Goal: Task Accomplishment & Management: Manage account settings

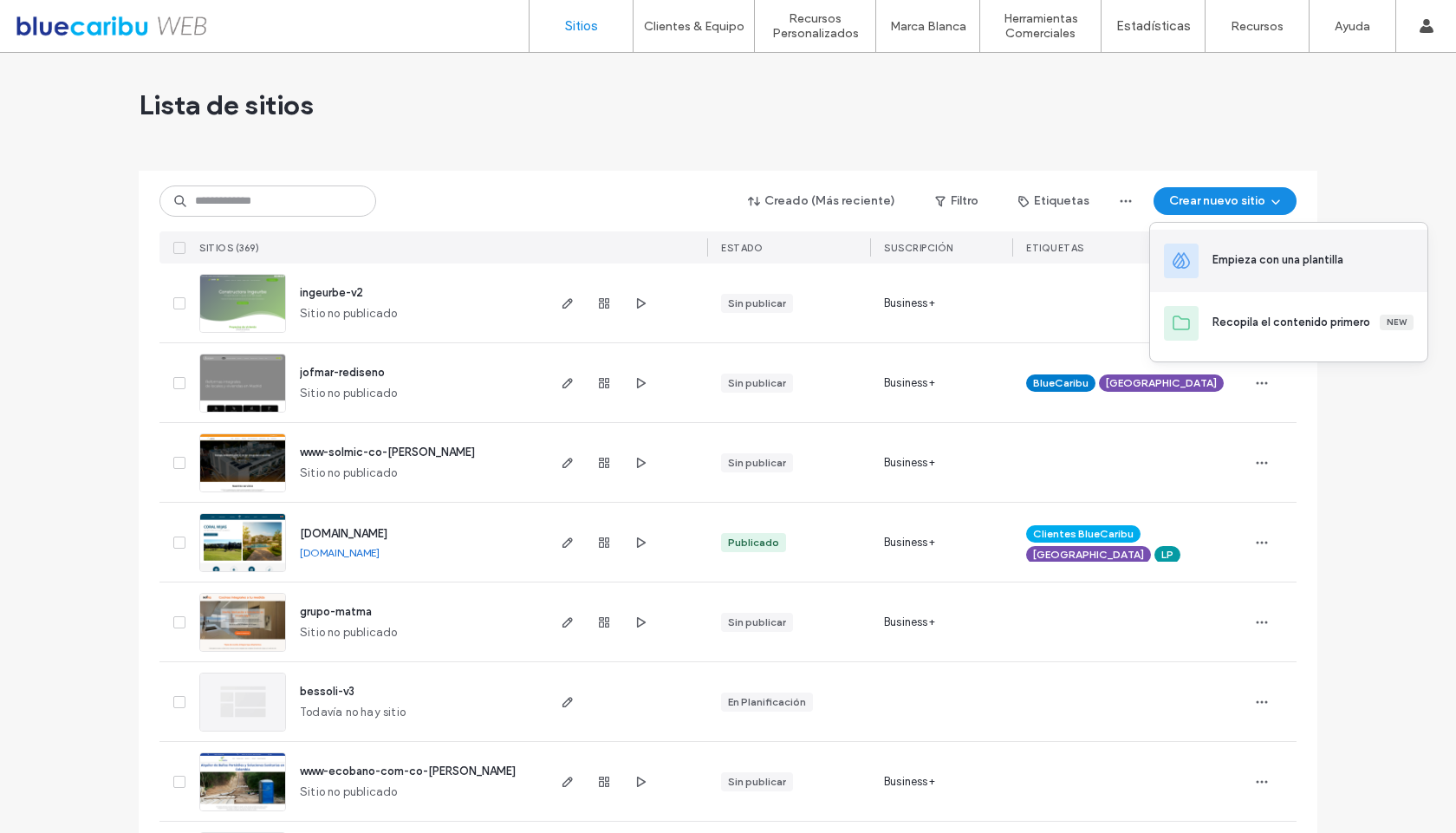
click at [1249, 268] on div "Empieza con una plantilla" at bounding box center [1278, 260] width 131 height 17
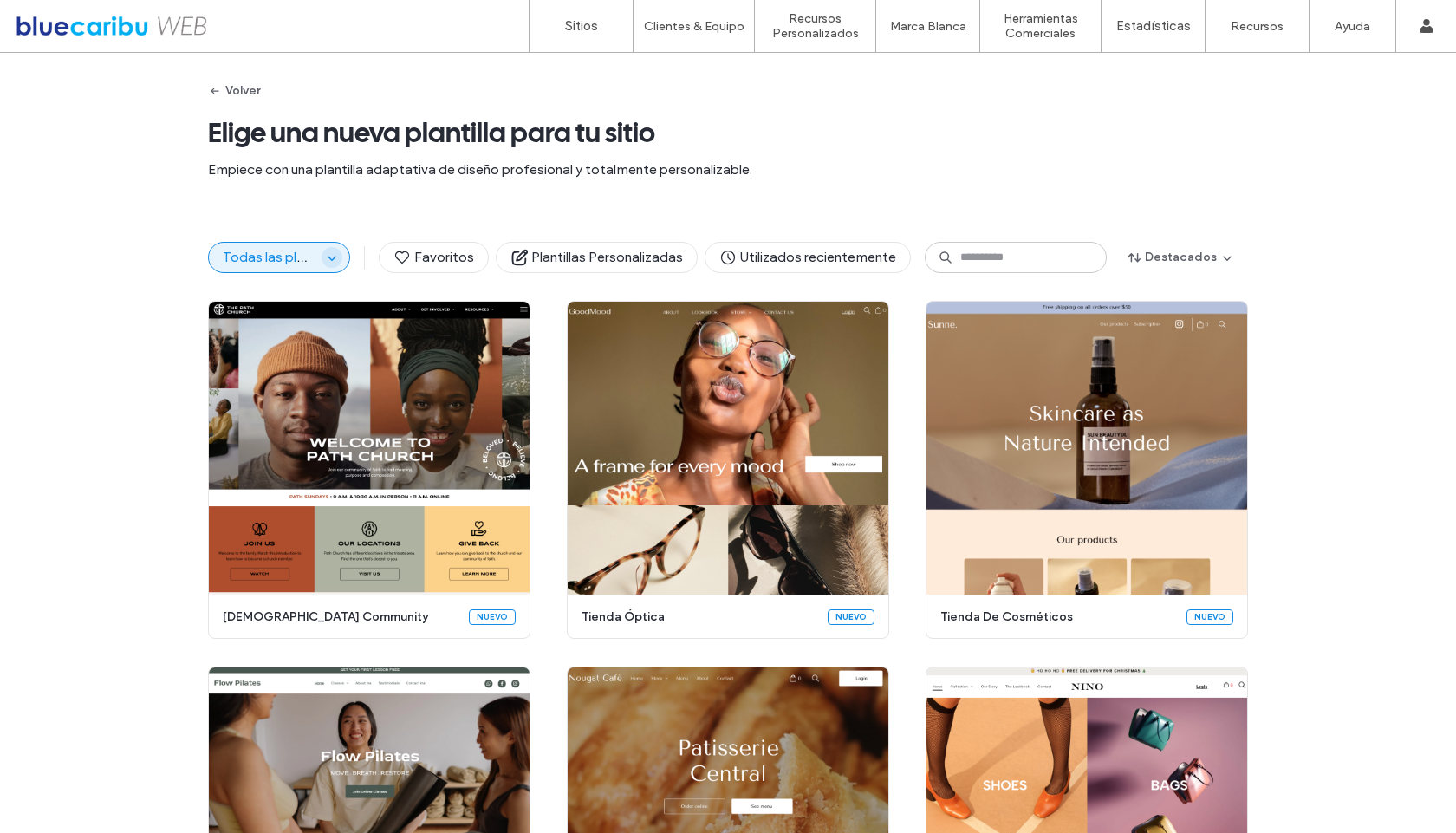
click at [322, 260] on span "button" at bounding box center [332, 257] width 21 height 21
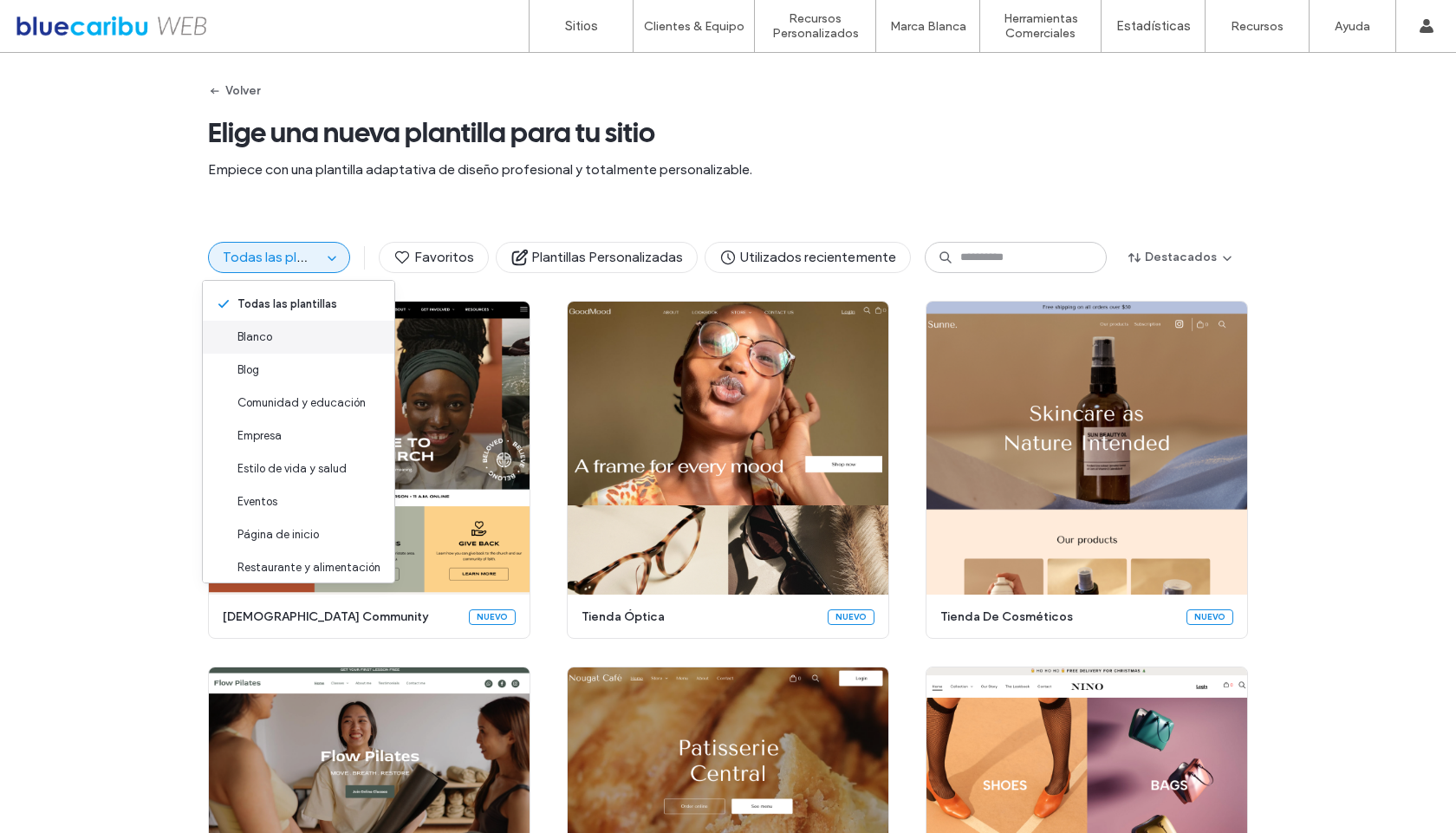
click at [251, 335] on span "Blanco" at bounding box center [254, 336] width 35 height 17
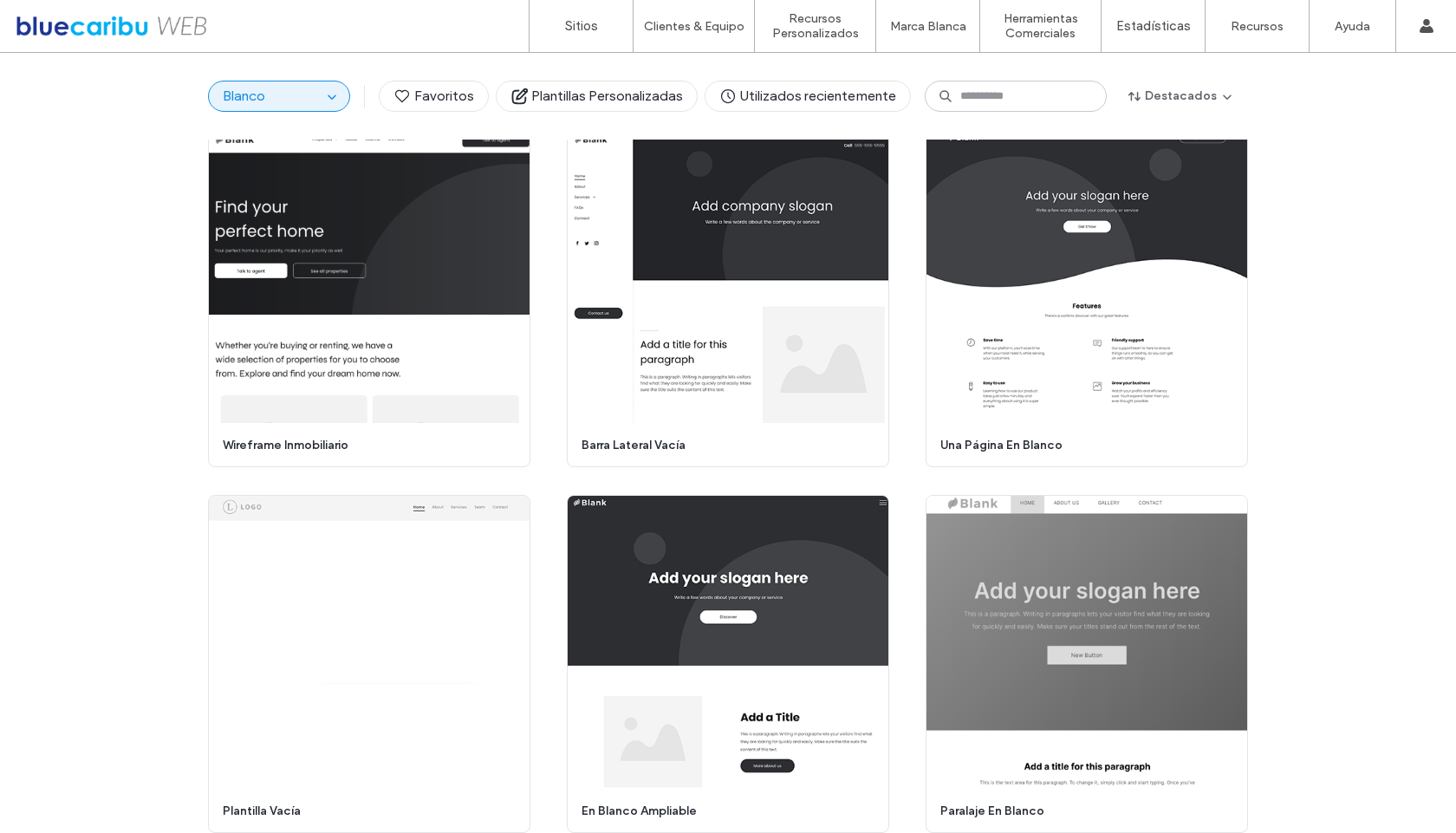
scroll to position [110, 0]
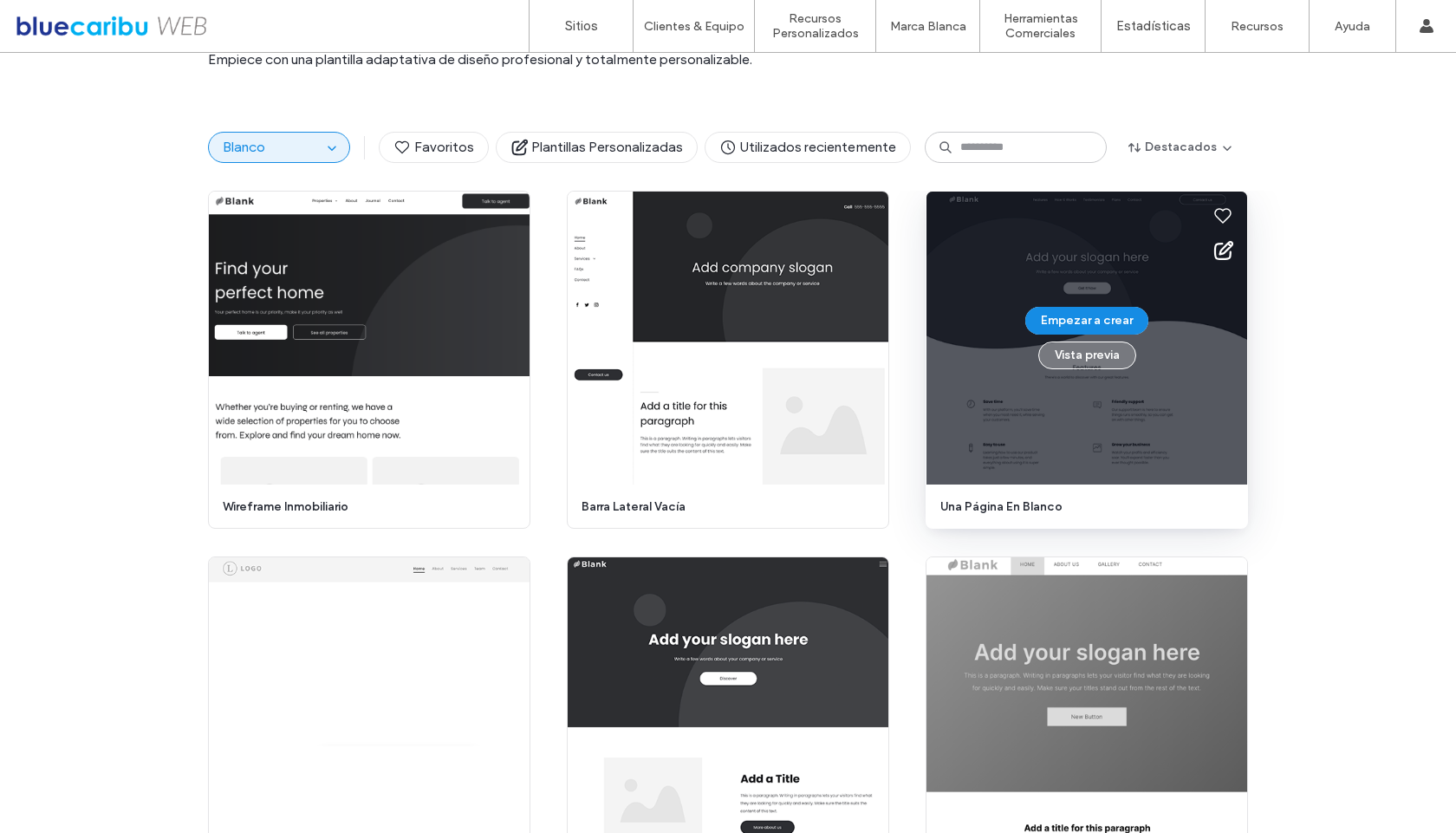
click at [1073, 367] on button "Vista previa" at bounding box center [1087, 355] width 98 height 28
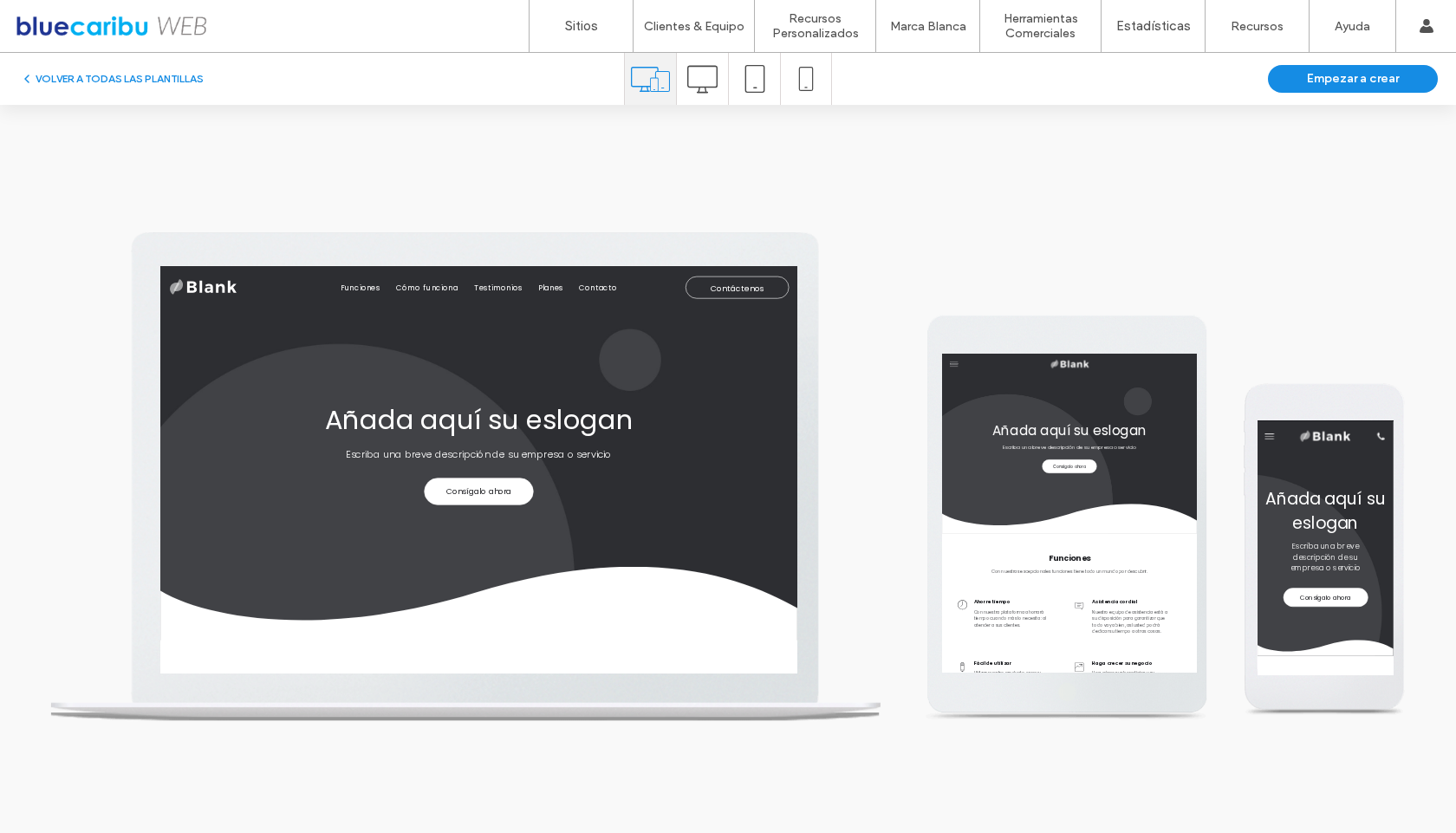
scroll to position [0, 0]
drag, startPoint x: 1185, startPoint y: 318, endPoint x: 1185, endPoint y: 334, distance: 16.0
click at [1185, 334] on div "Funciones Cómo funciona Testimonios Planes Contacto Contáctenos" at bounding box center [679, 301] width 1040 height 73
click at [1386, 82] on button "Empezar a crear" at bounding box center [1353, 78] width 170 height 28
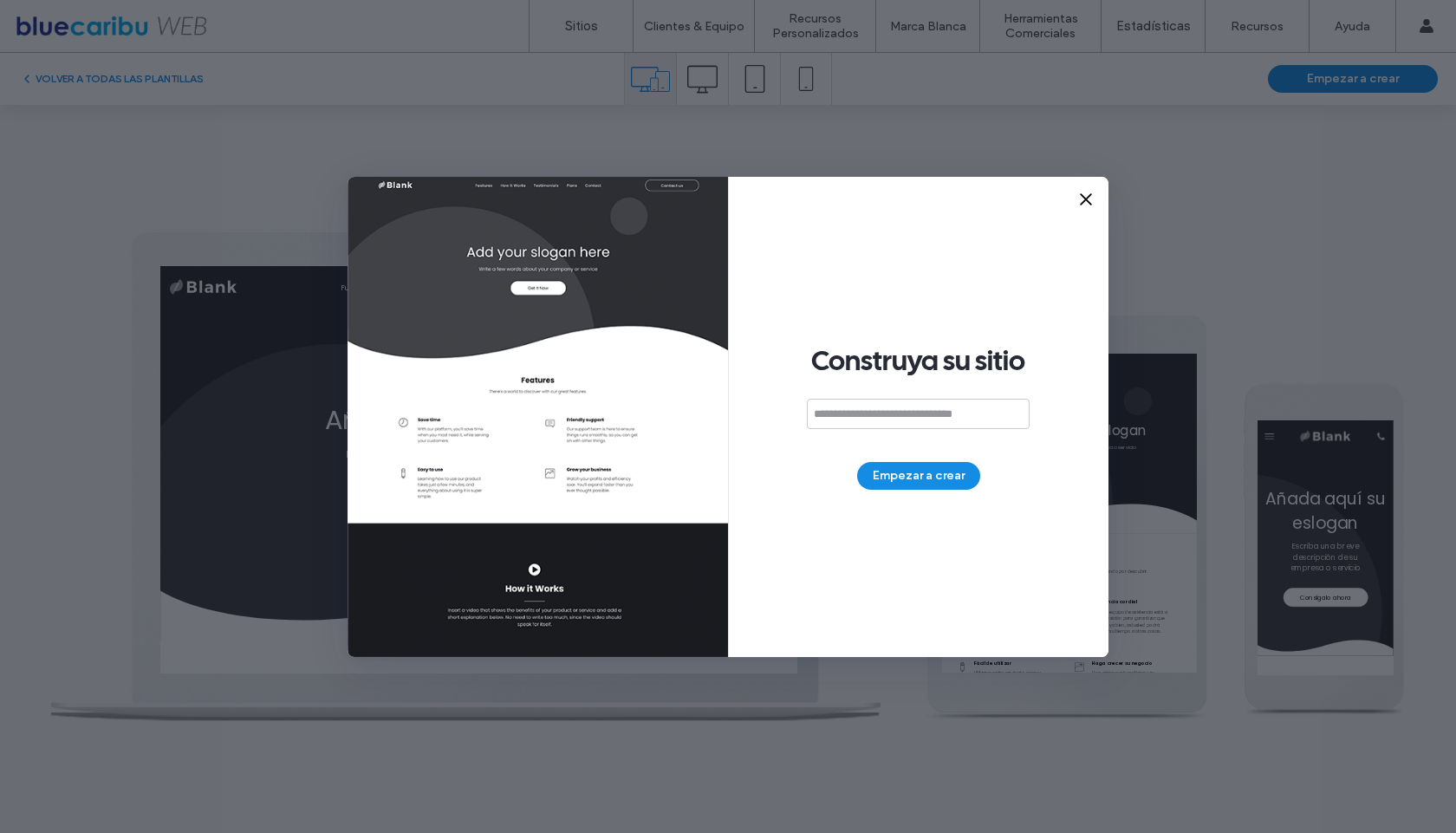
click at [969, 417] on input at bounding box center [918, 414] width 223 height 30
click at [850, 416] on input "**" at bounding box center [897, 414] width 223 height 30
paste input "**********"
click at [970, 422] on input "**********" at bounding box center [918, 414] width 223 height 30
type input "**********"
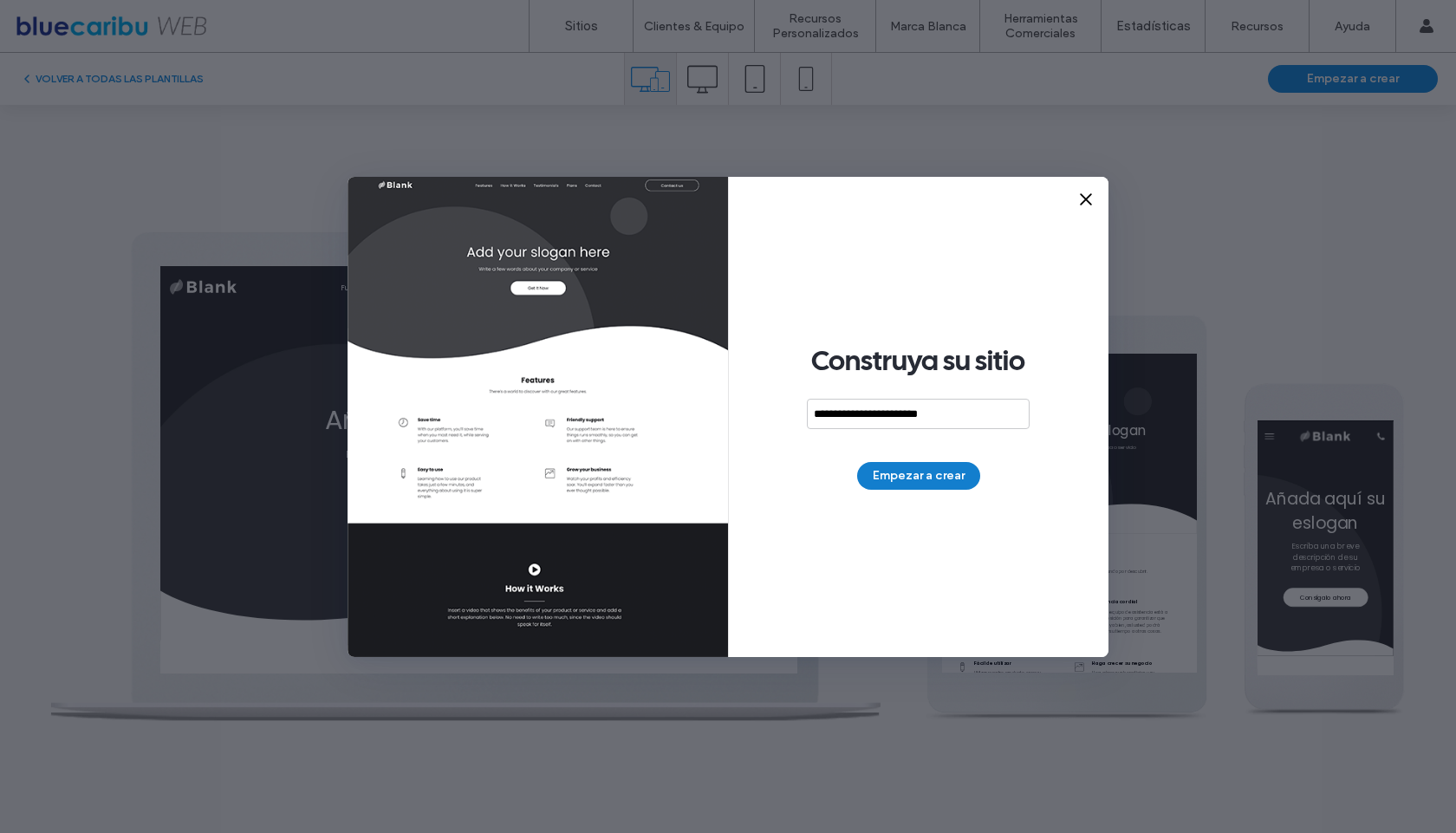
click at [923, 473] on button "Empezar a crear" at bounding box center [918, 475] width 123 height 28
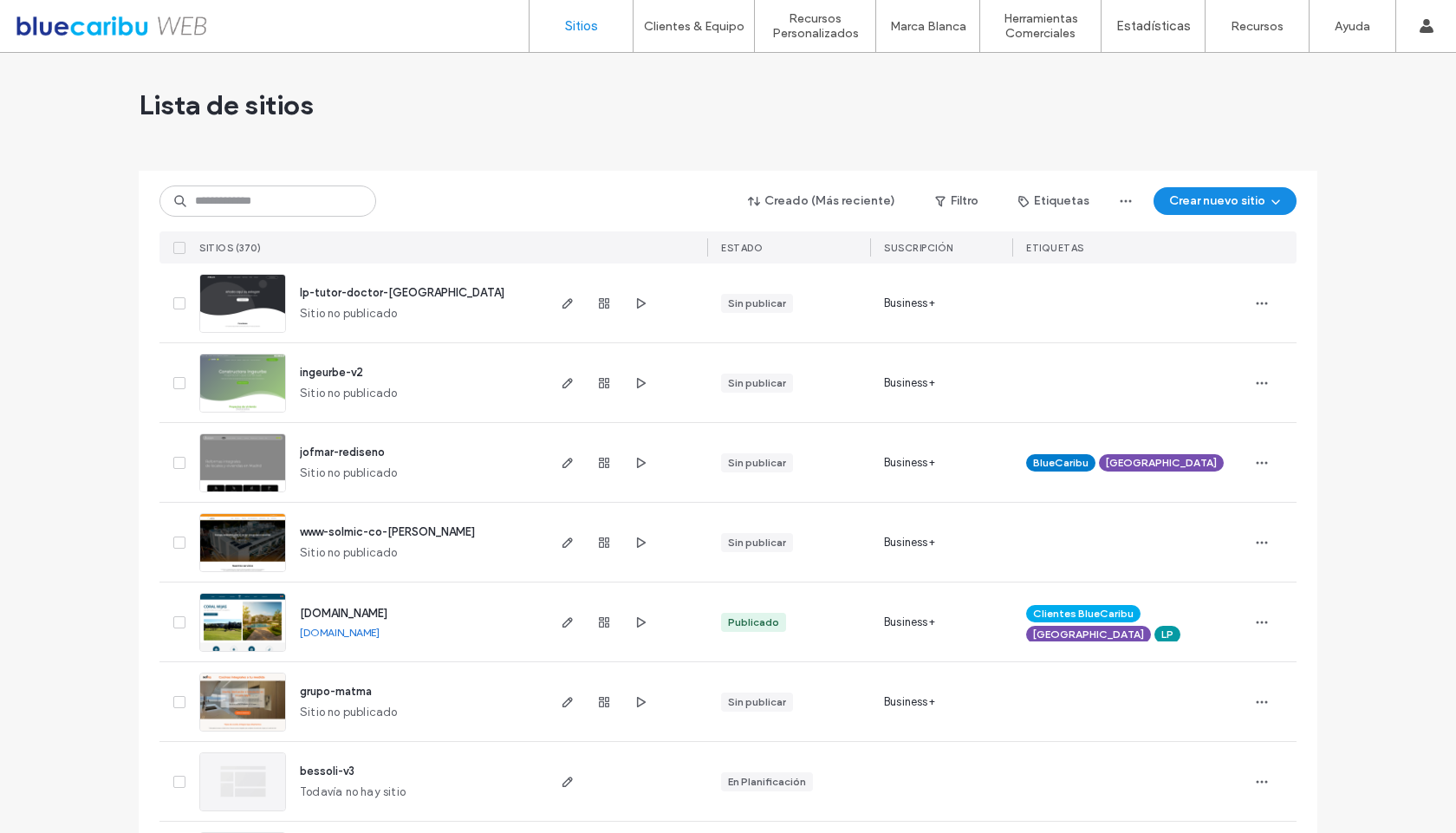
click at [173, 307] on span at bounding box center [179, 303] width 12 height 12
click at [236, 202] on button "Asignar etiquetas" at bounding box center [234, 201] width 149 height 28
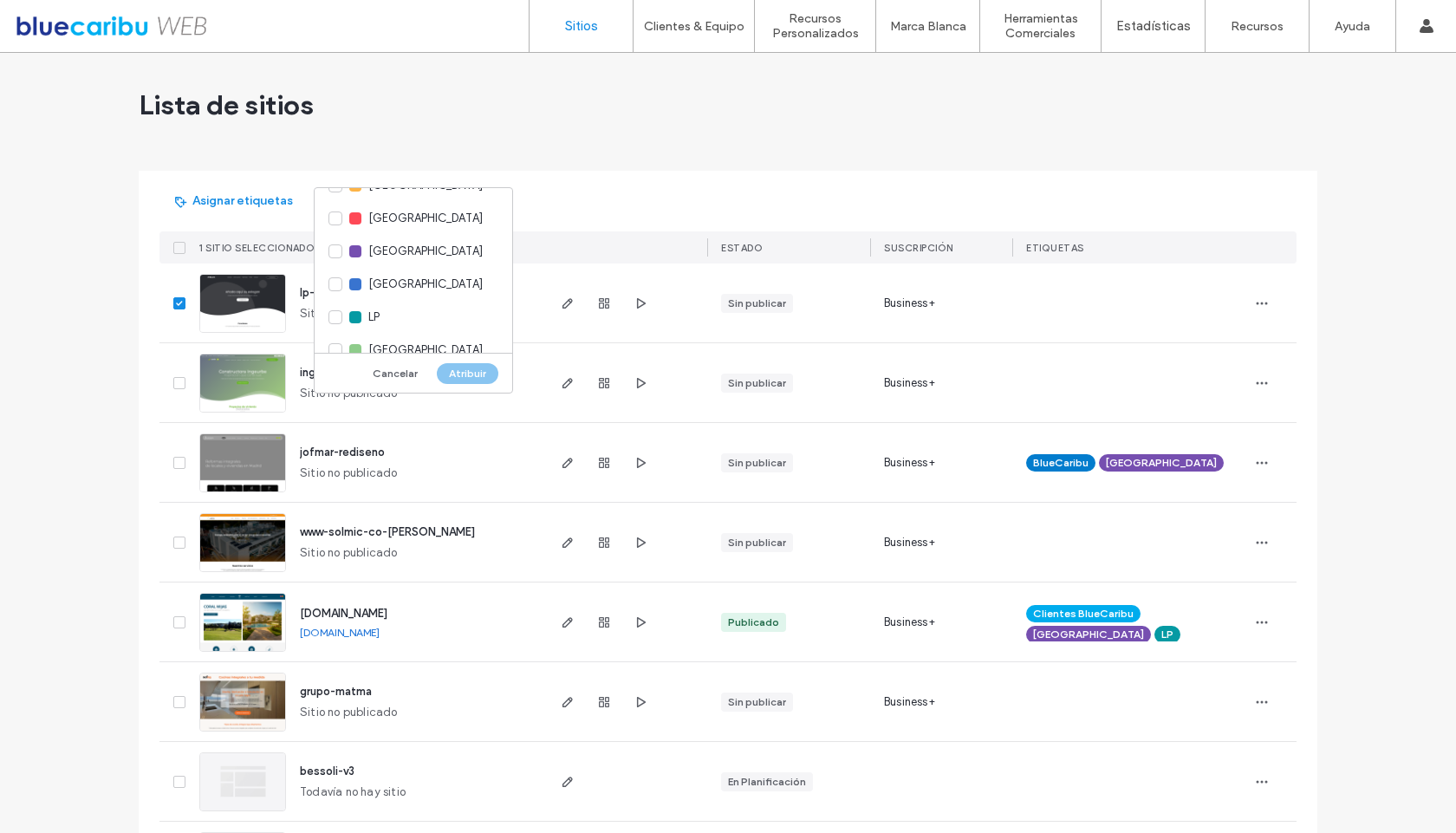
scroll to position [148, 0]
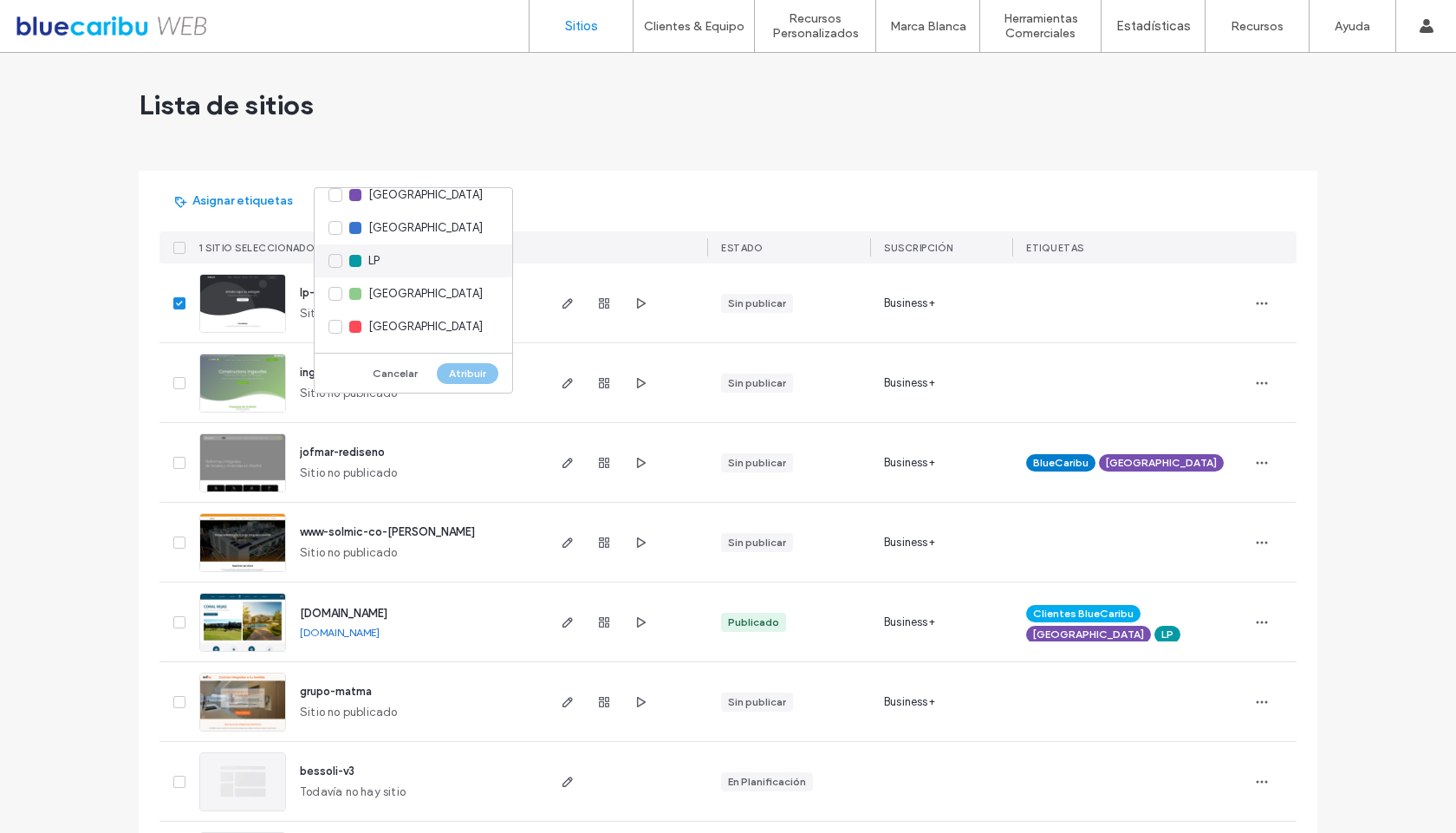
click at [382, 270] on div "LP" at bounding box center [414, 260] width 198 height 33
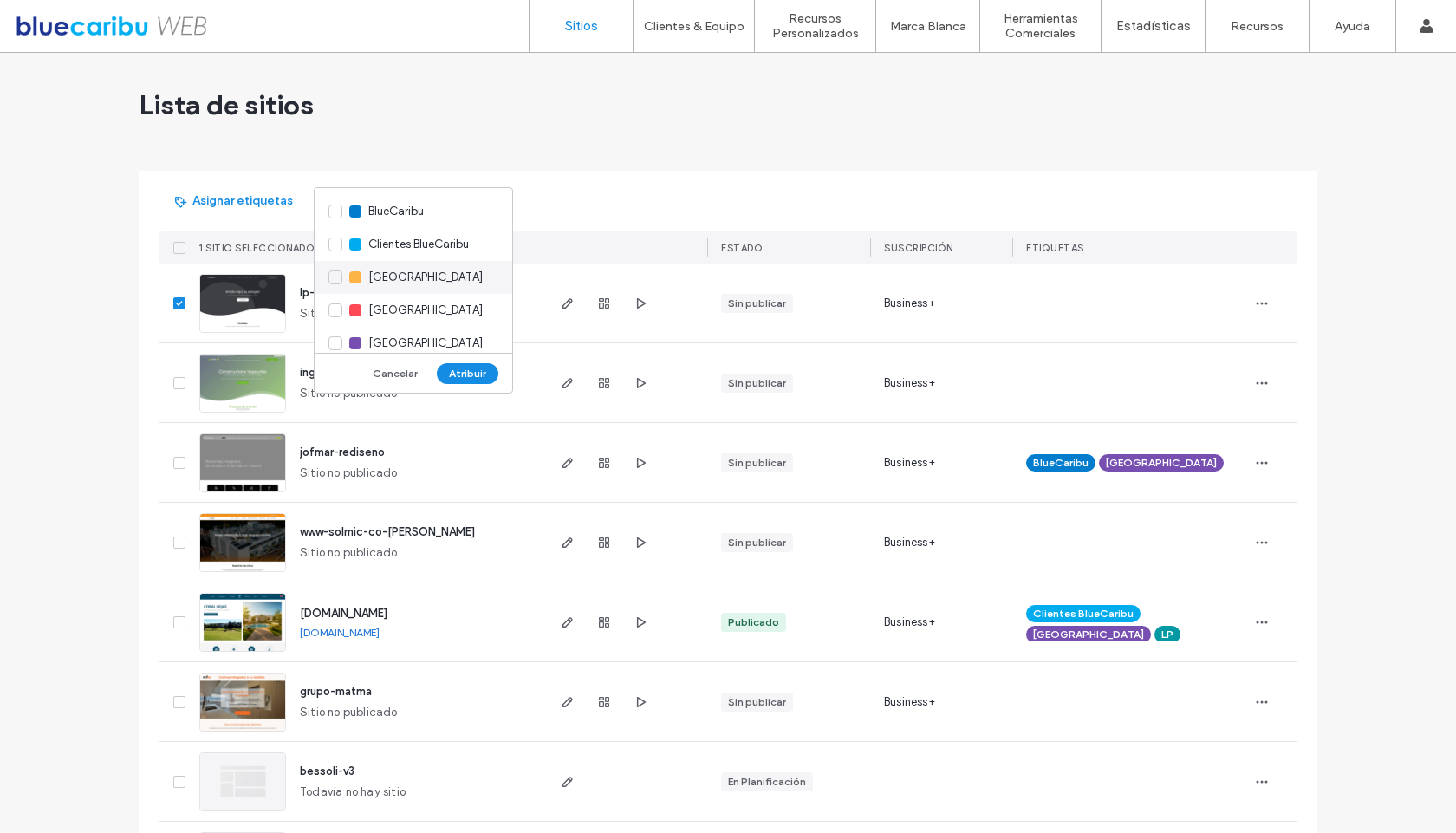
click at [380, 291] on div "[GEOGRAPHIC_DATA]" at bounding box center [414, 277] width 198 height 33
click at [435, 255] on div "Clientes BlueCaribu" at bounding box center [414, 244] width 198 height 33
click at [465, 381] on button "Atribuir" at bounding box center [467, 373] width 62 height 21
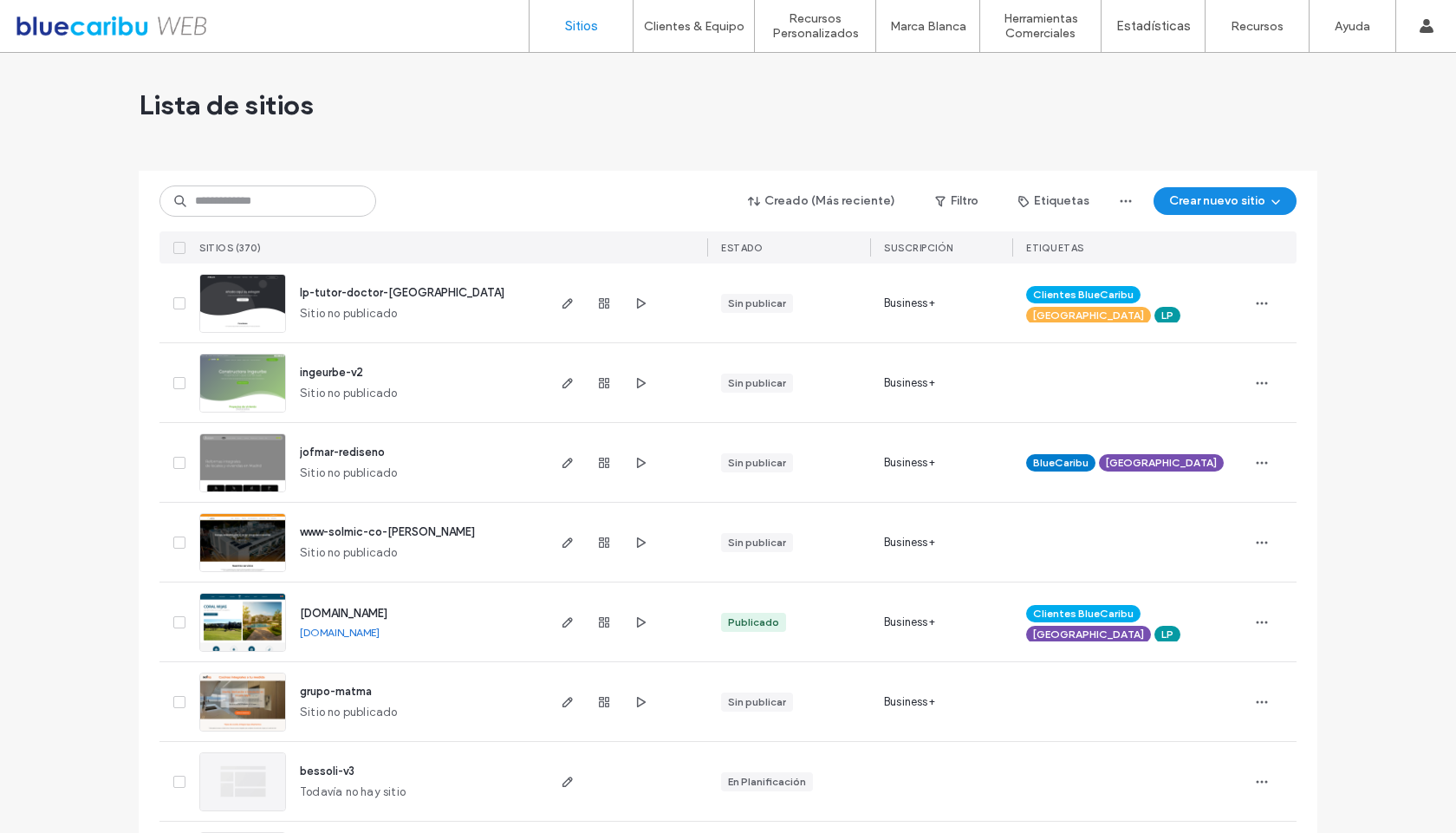
click at [179, 304] on div at bounding box center [176, 302] width 33 height 78
click at [282, 213] on input at bounding box center [267, 201] width 217 height 31
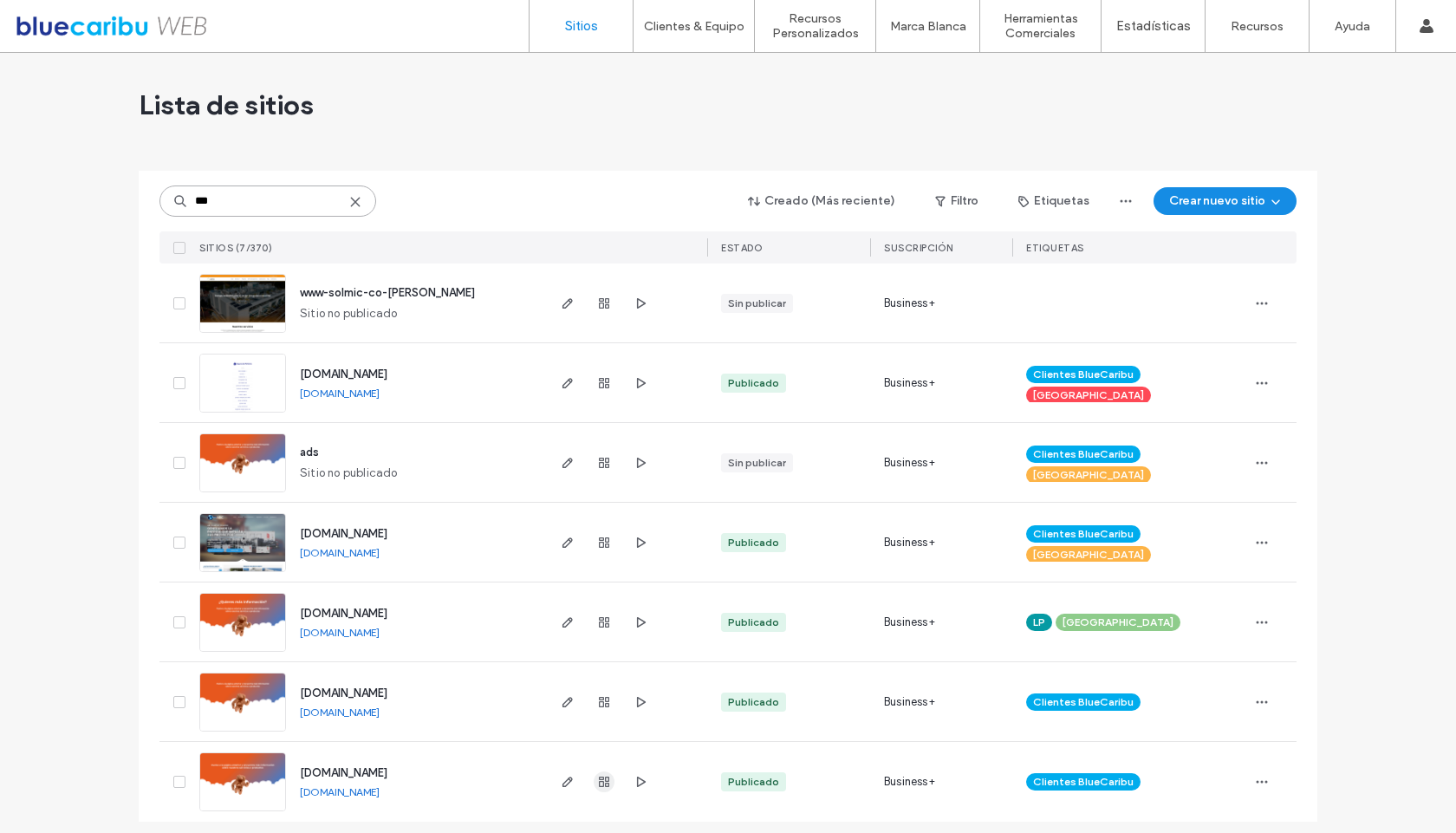
type input "***"
click at [602, 788] on icon "button" at bounding box center [605, 782] width 14 height 14
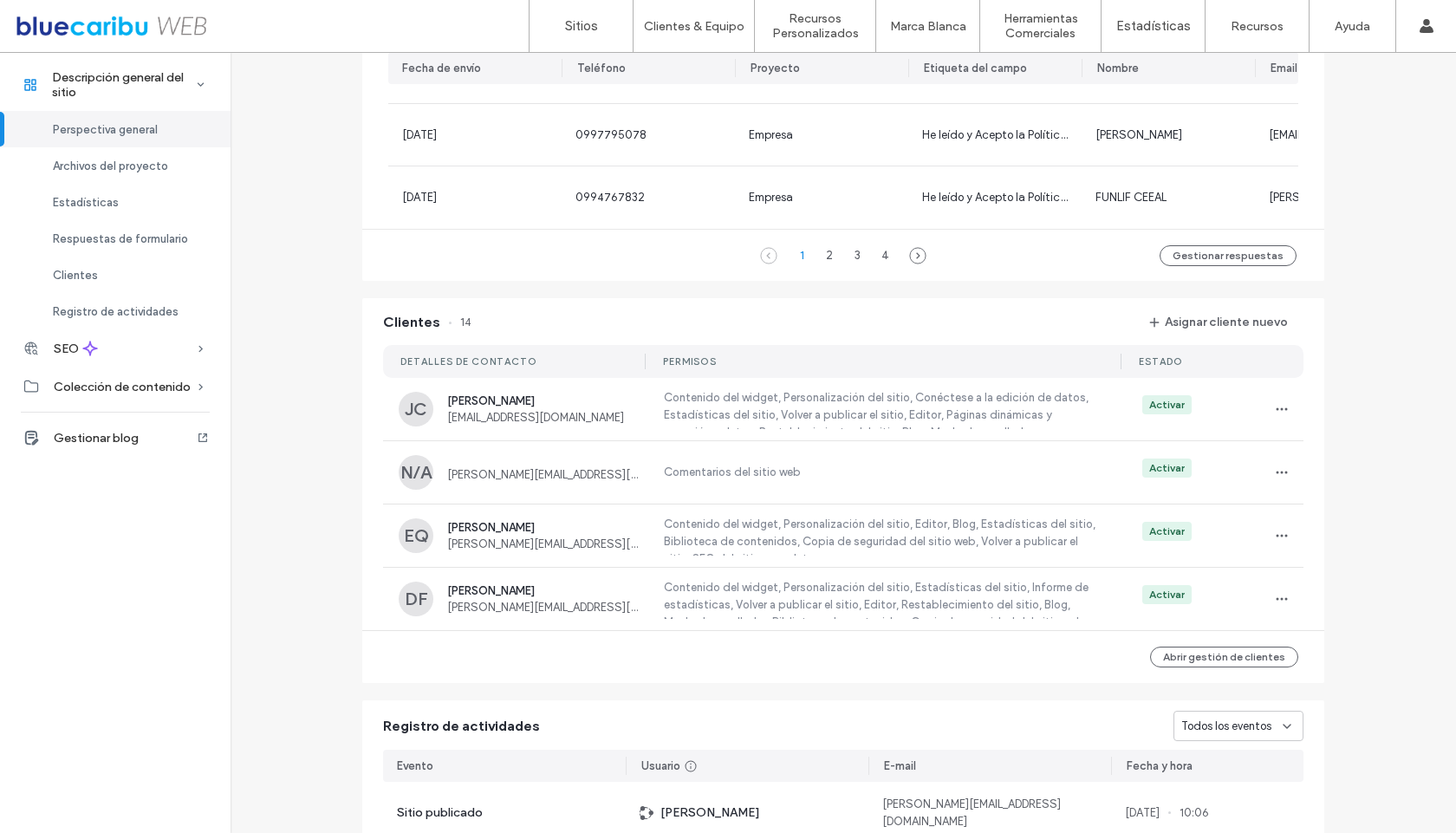
scroll to position [1343, 0]
click at [1254, 335] on button "Asignar cliente nuevo" at bounding box center [1218, 325] width 170 height 28
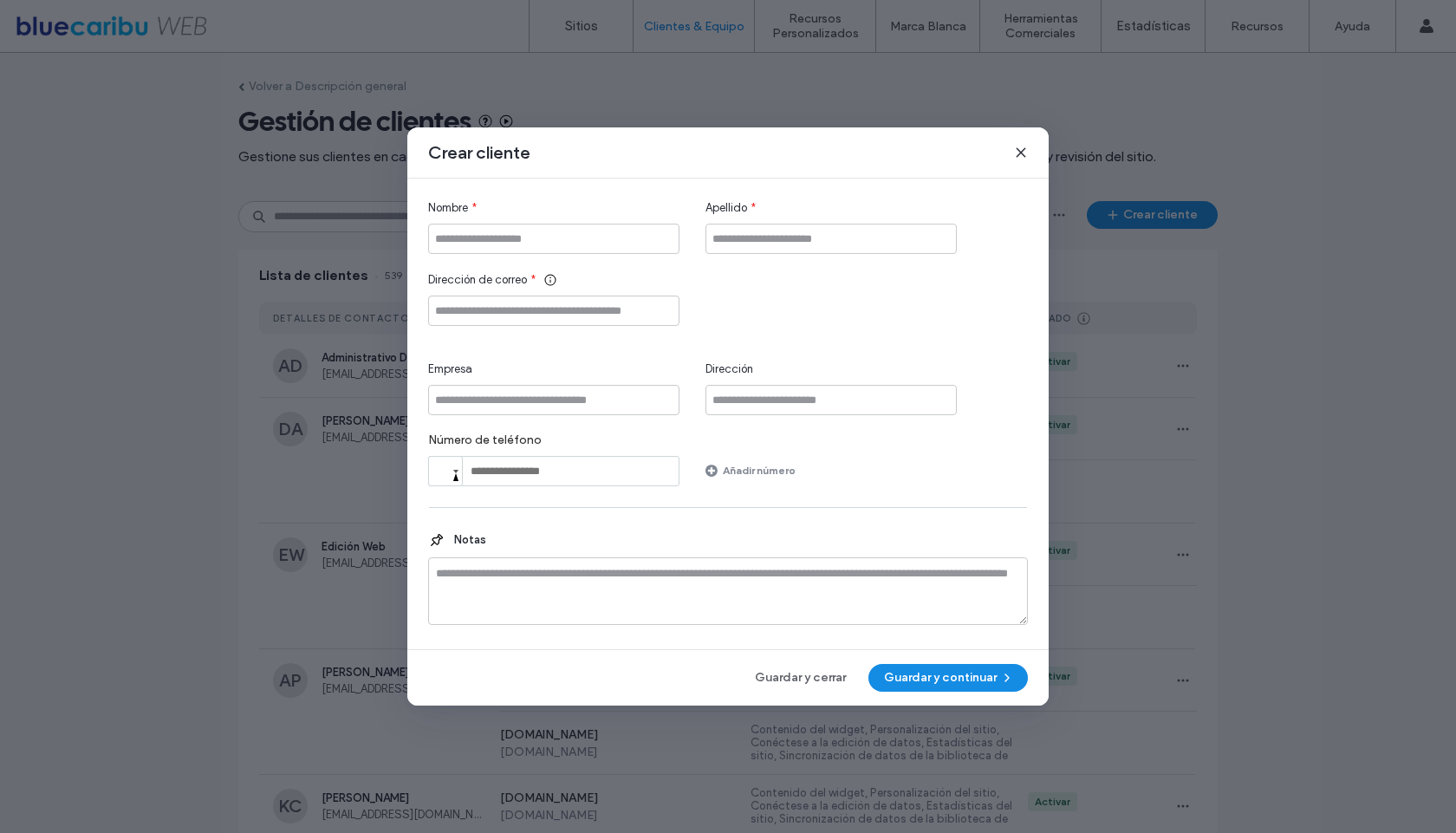
click at [1016, 147] on icon at bounding box center [1021, 153] width 14 height 14
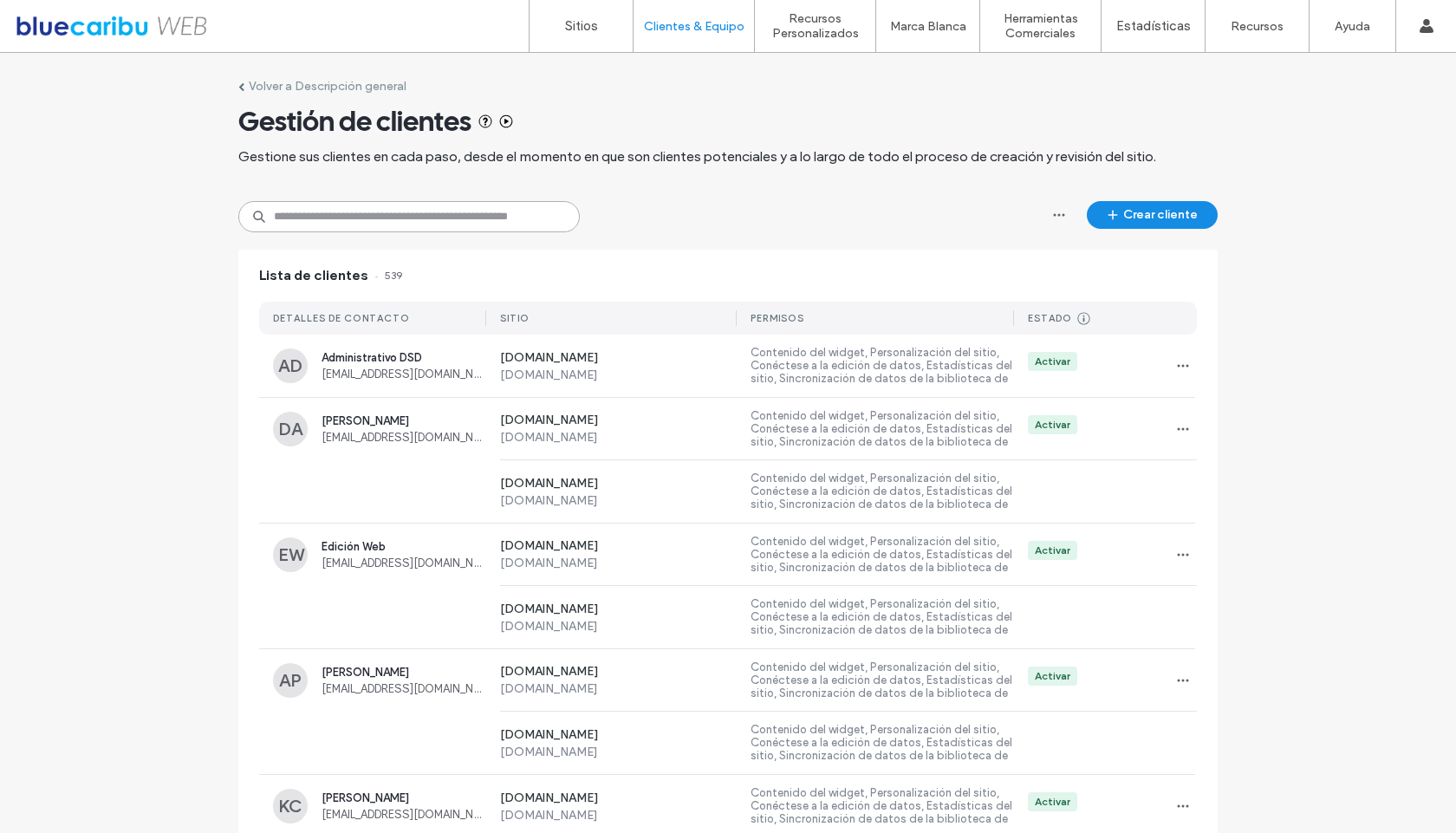
click at [415, 218] on input at bounding box center [408, 216] width 341 height 31
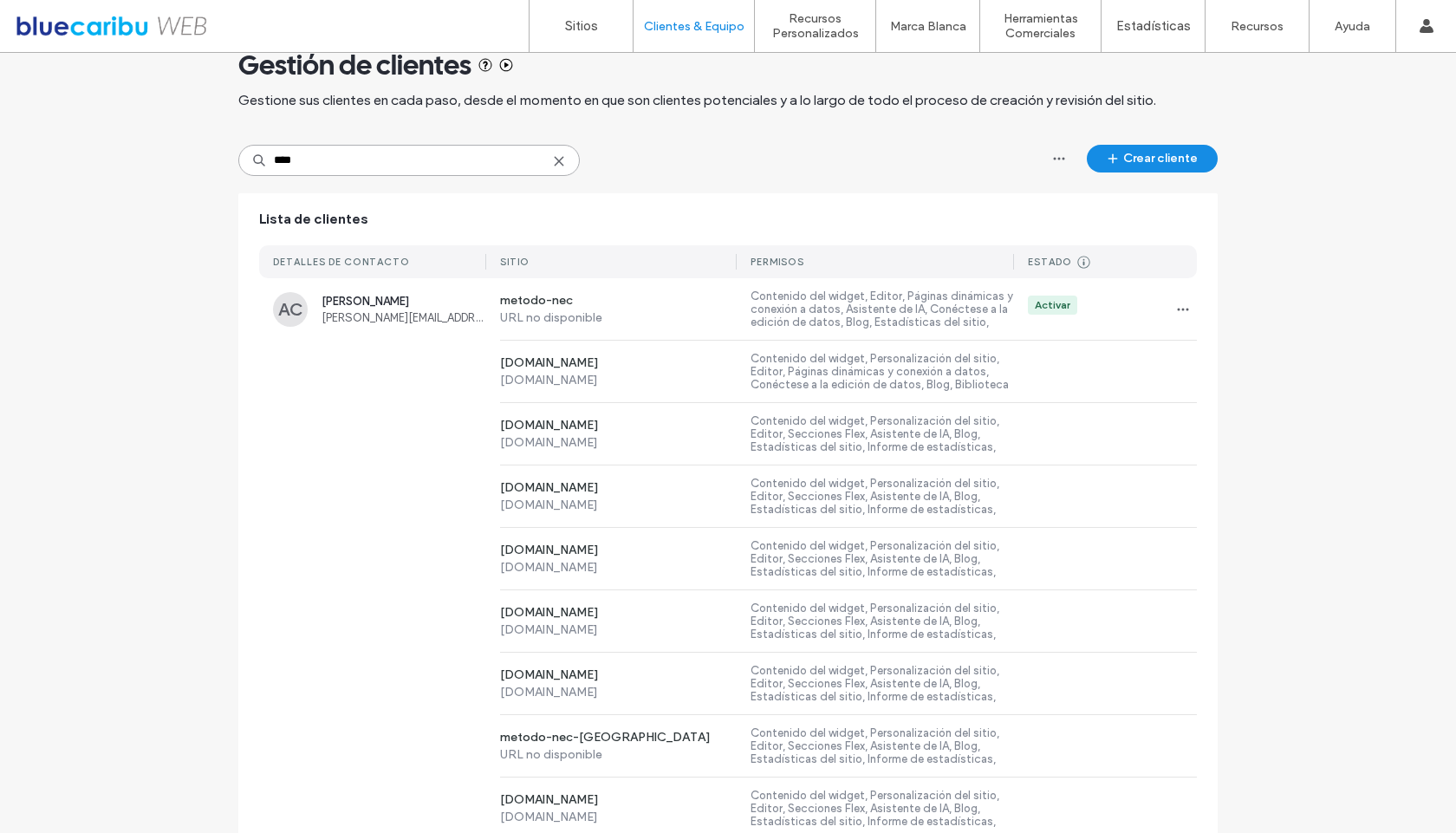
scroll to position [64, 0]
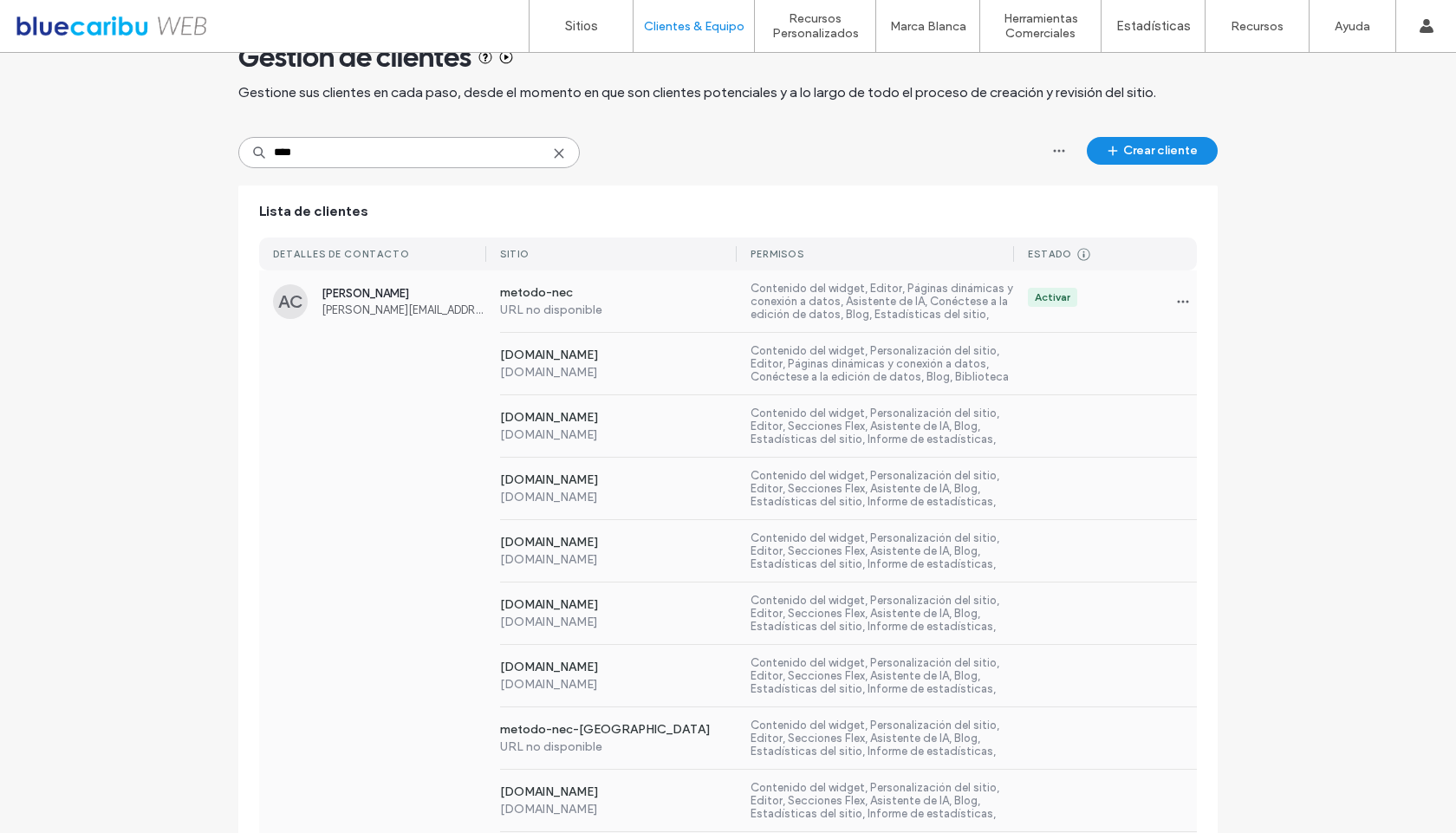
type input "****"
click at [339, 293] on span "Alan Carrillo" at bounding box center [404, 293] width 165 height 13
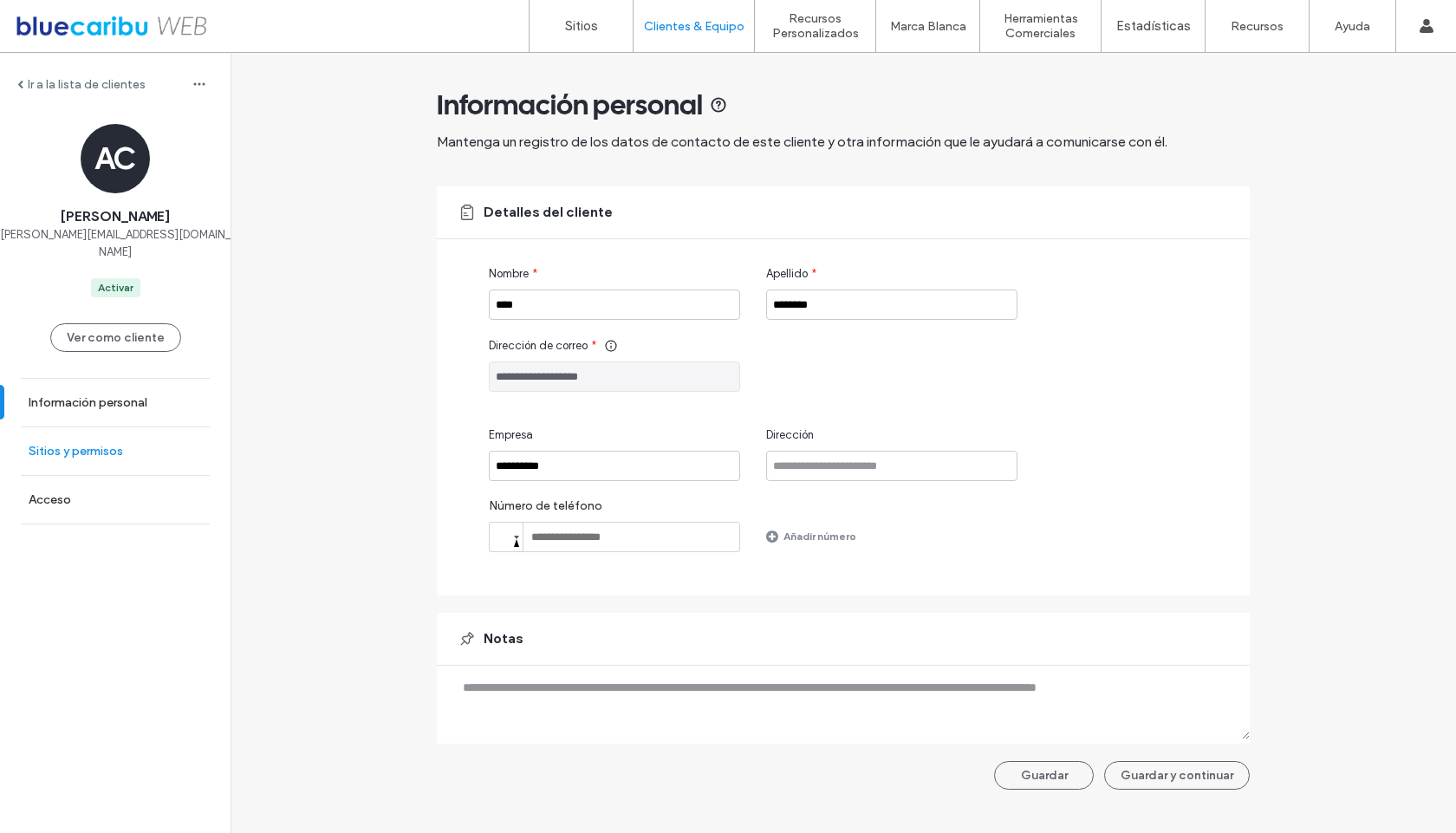
click at [92, 444] on label "Sitios y permisos" at bounding box center [76, 451] width 95 height 15
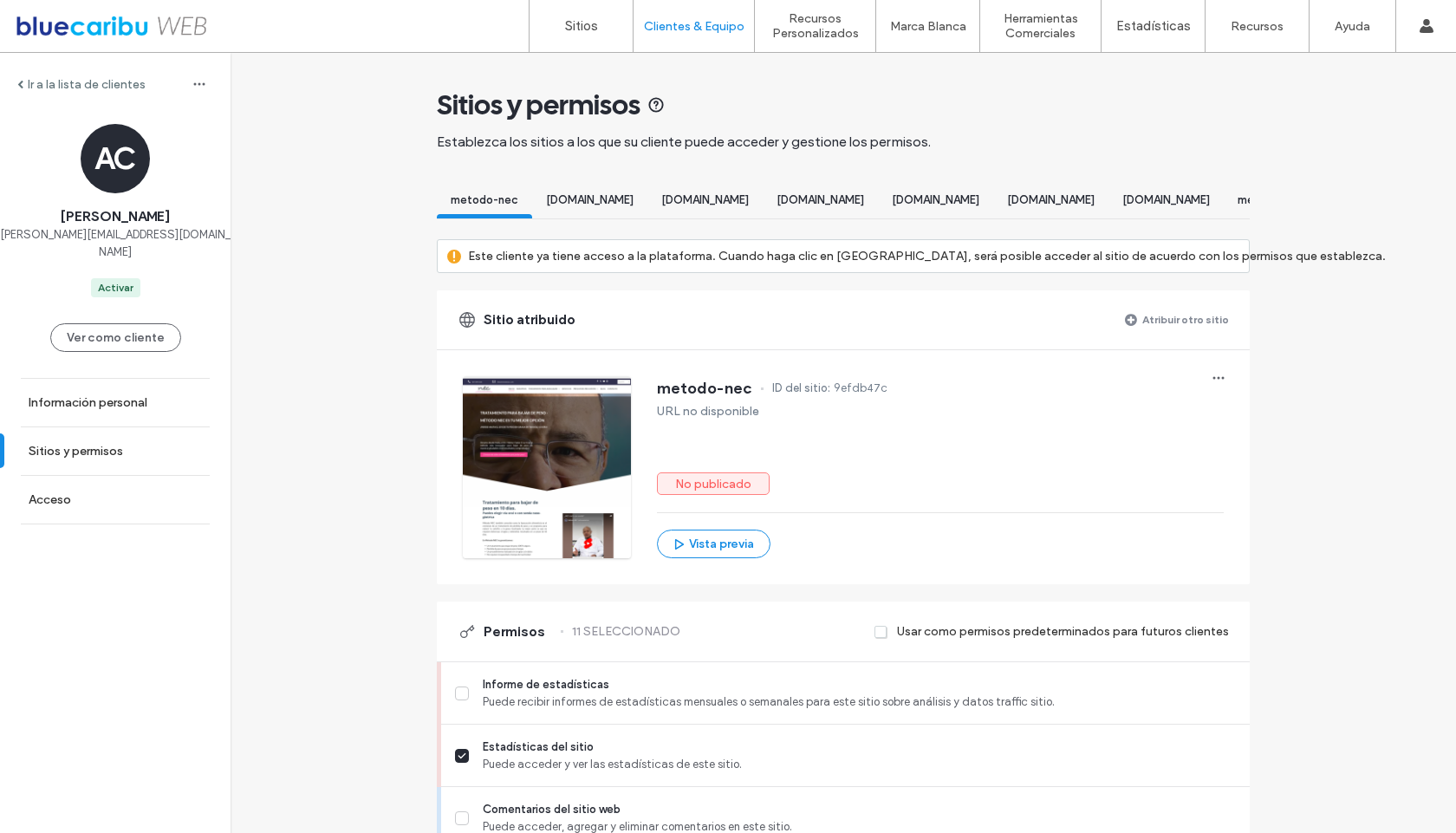
click at [1201, 334] on label "Atribuir otro sitio" at bounding box center [1185, 319] width 86 height 30
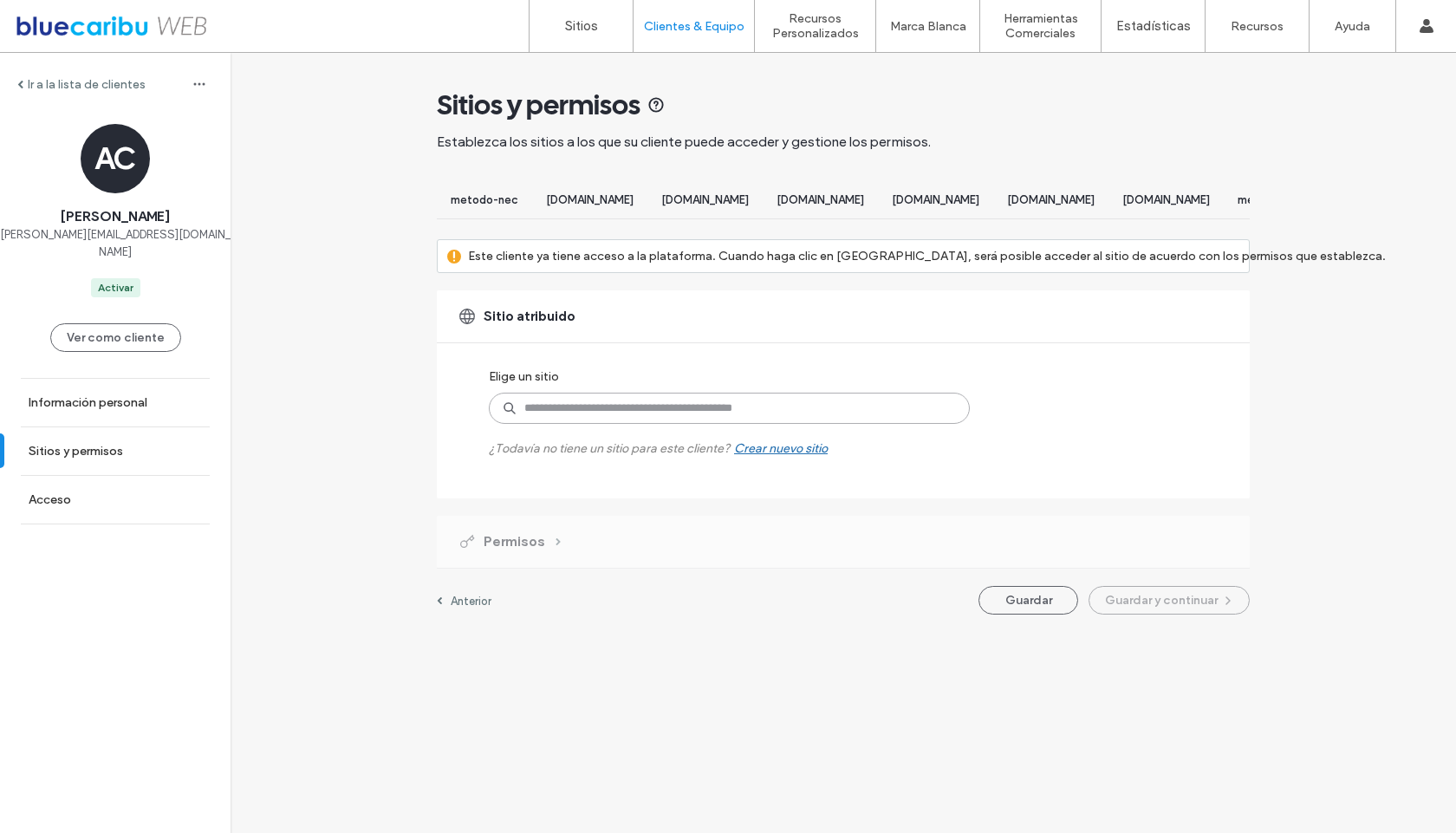
click at [737, 418] on input at bounding box center [728, 408] width 481 height 31
type input "**"
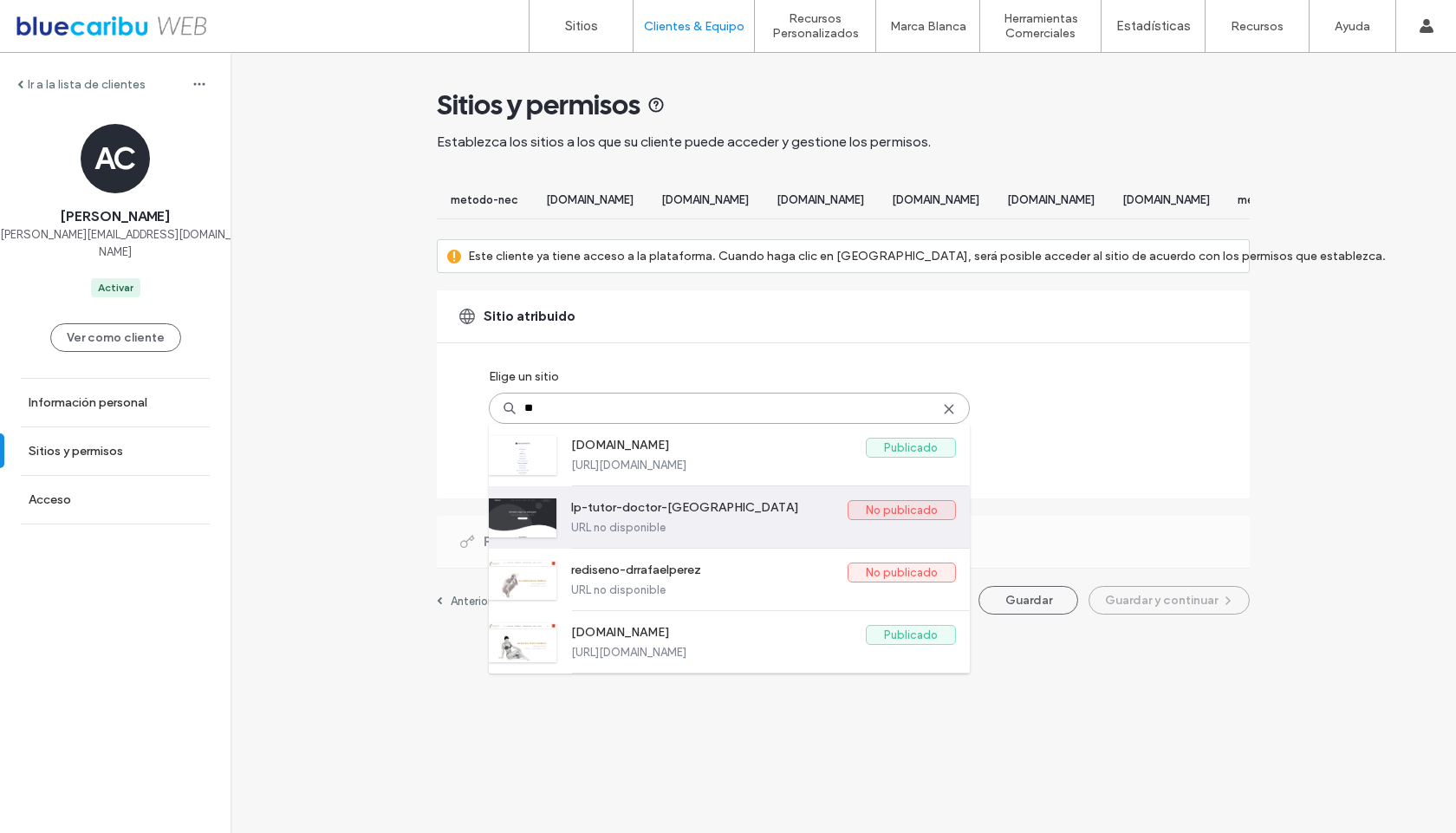
click at [733, 534] on label "URL no disponible" at bounding box center [764, 527] width 385 height 13
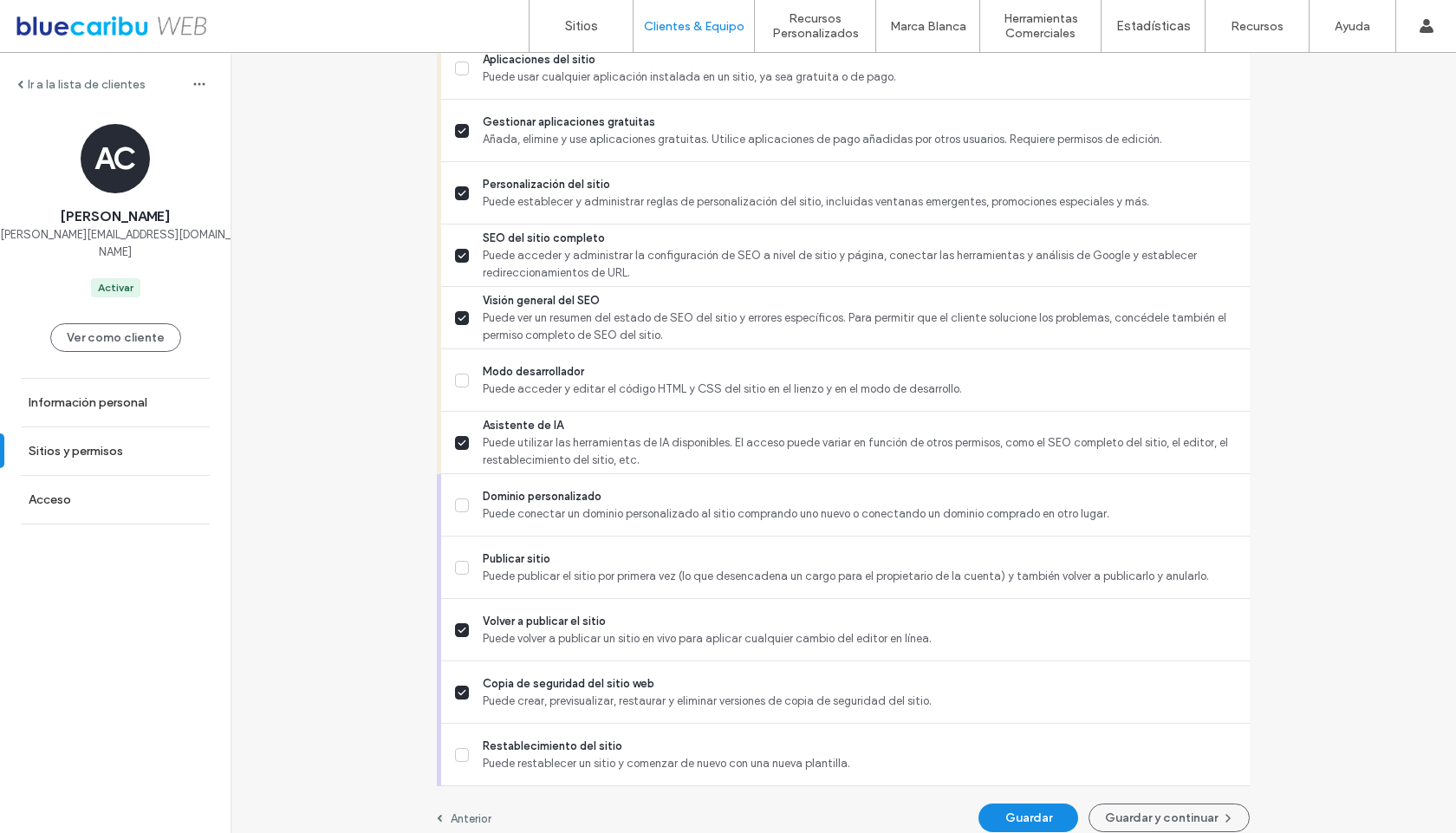
scroll to position [1432, 0]
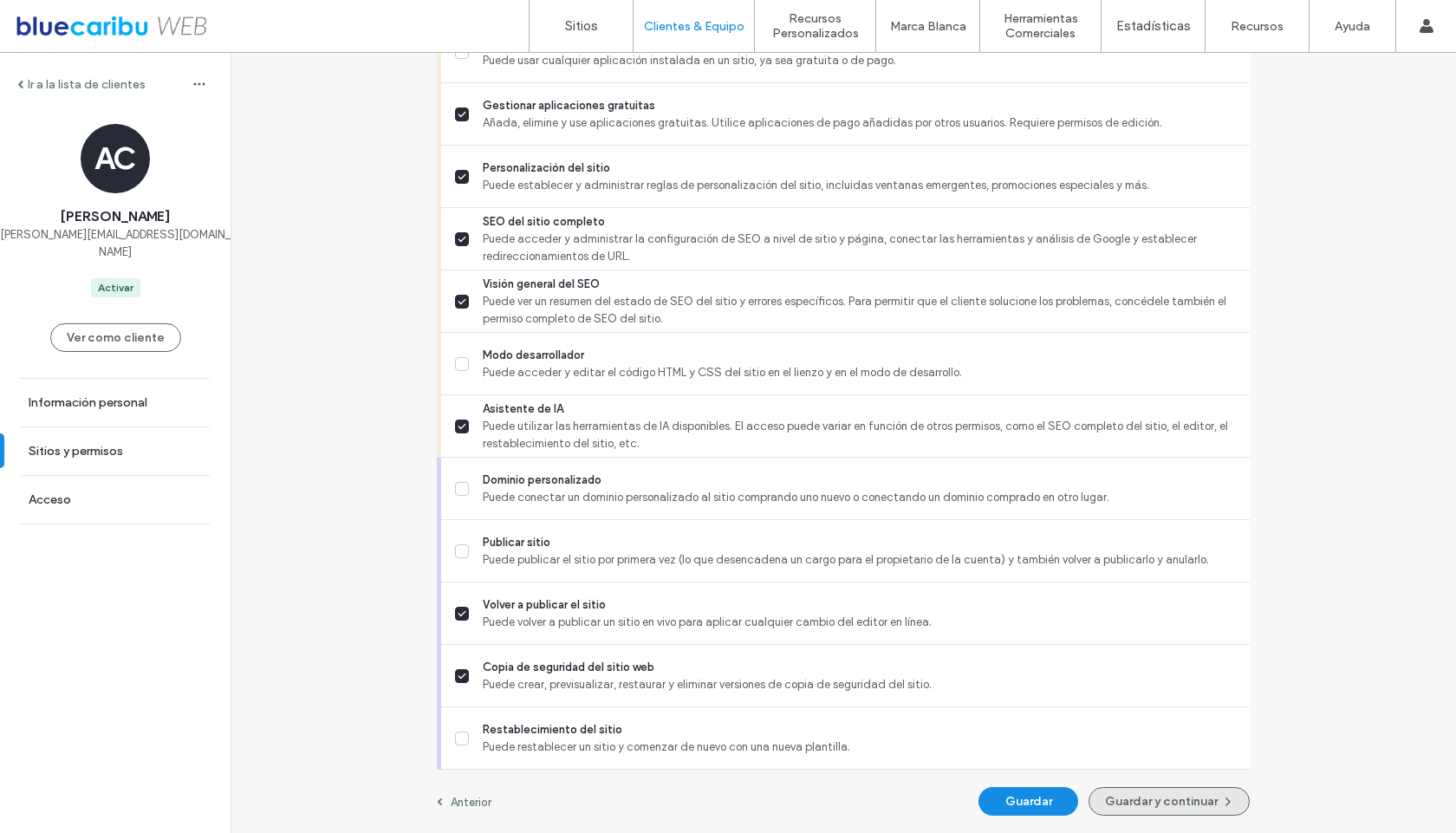
click at [1196, 799] on button "Guardar y continuar" at bounding box center [1169, 802] width 161 height 29
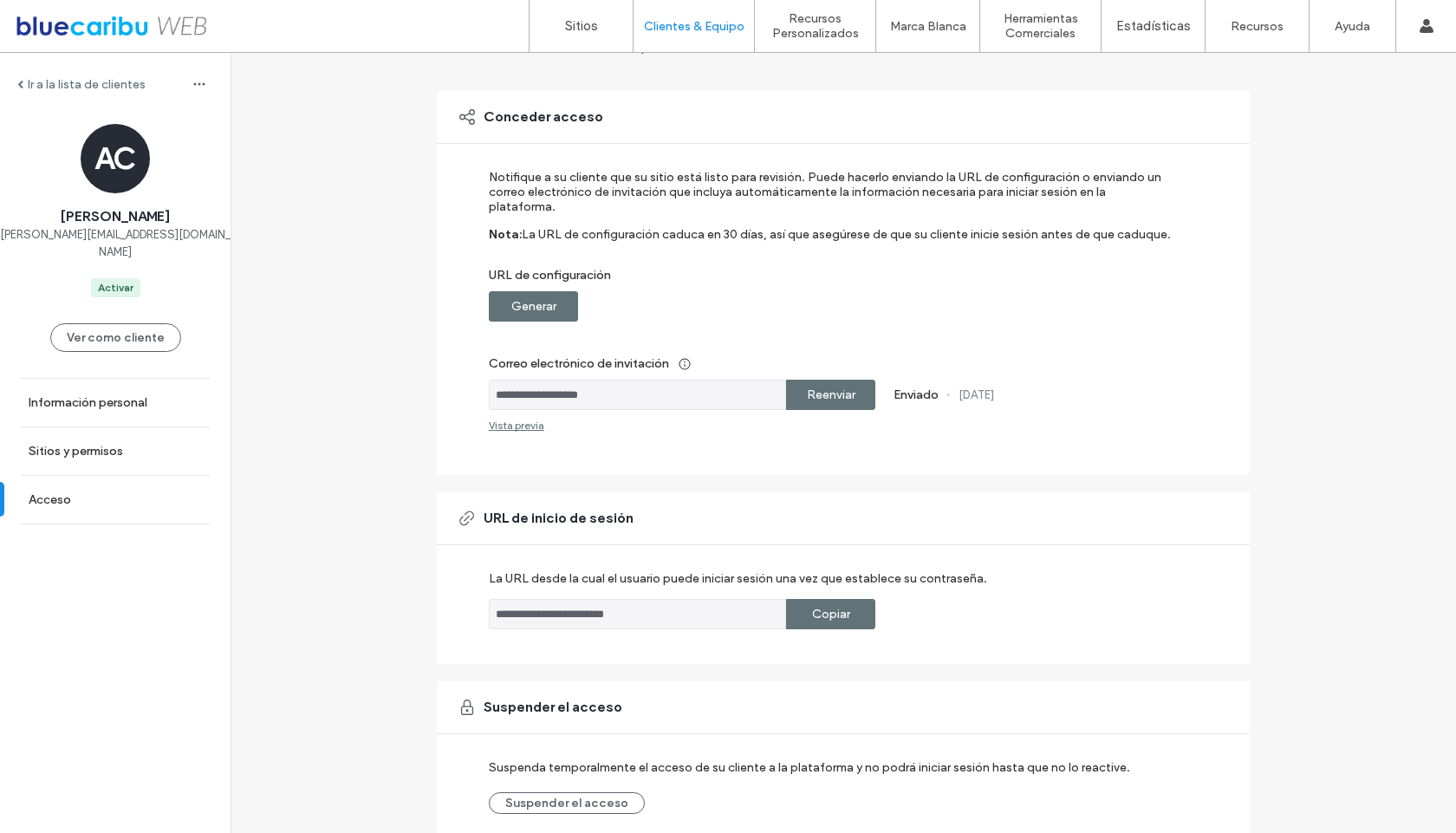
scroll to position [160, 0]
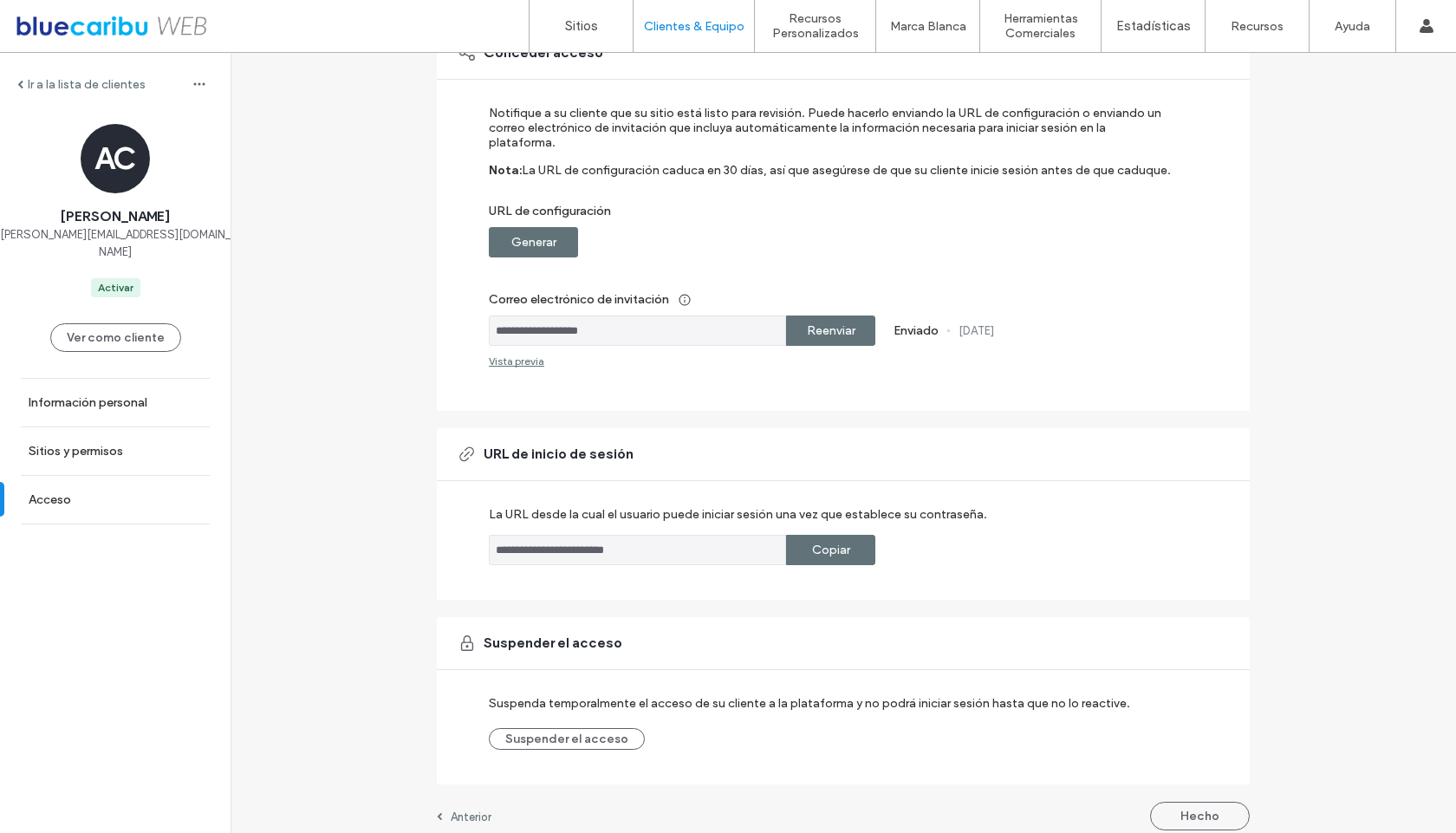
click at [1186, 802] on button "Hecho" at bounding box center [1200, 816] width 100 height 29
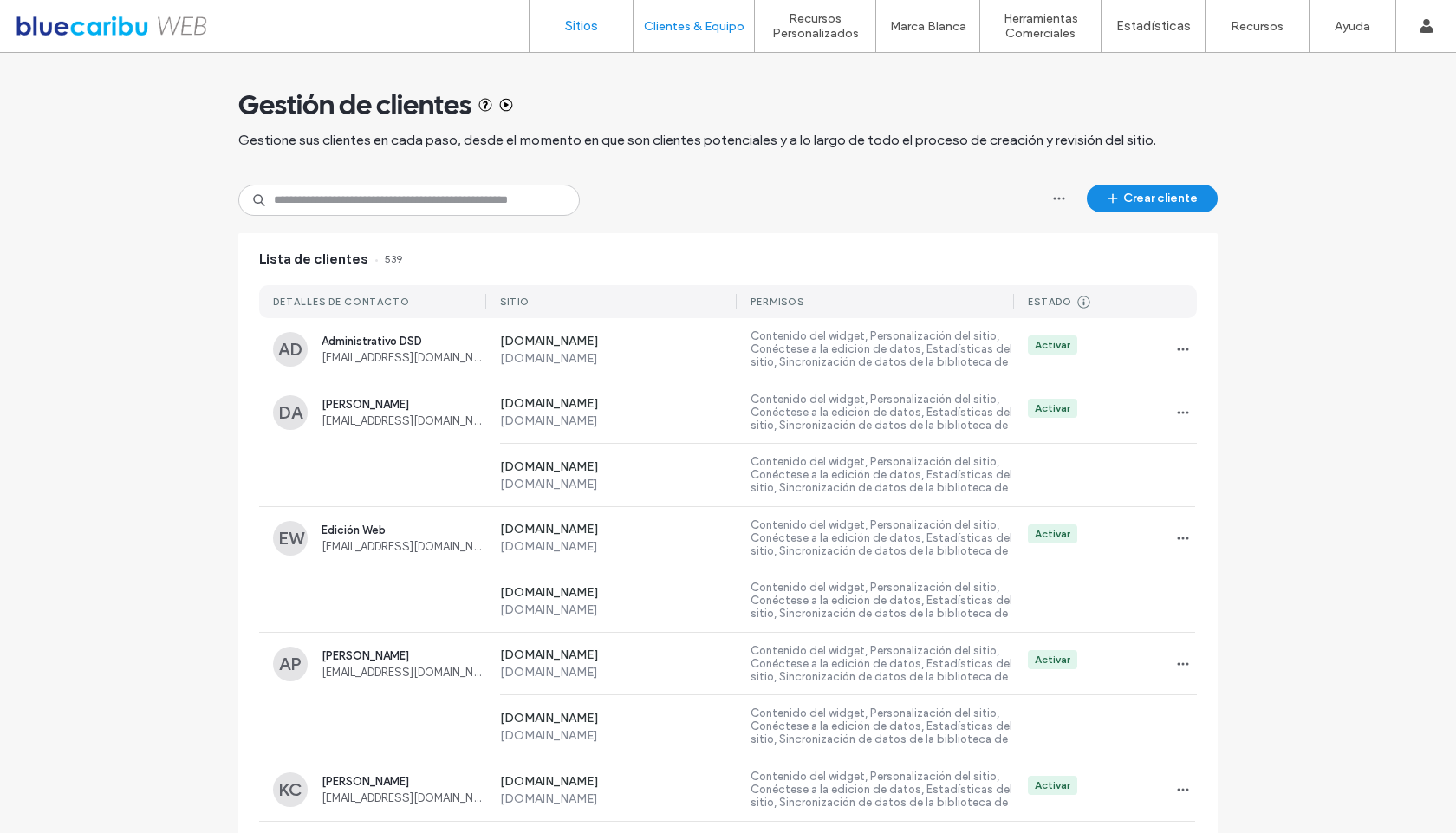
click at [572, 31] on label "Sitios" at bounding box center [581, 25] width 33 height 15
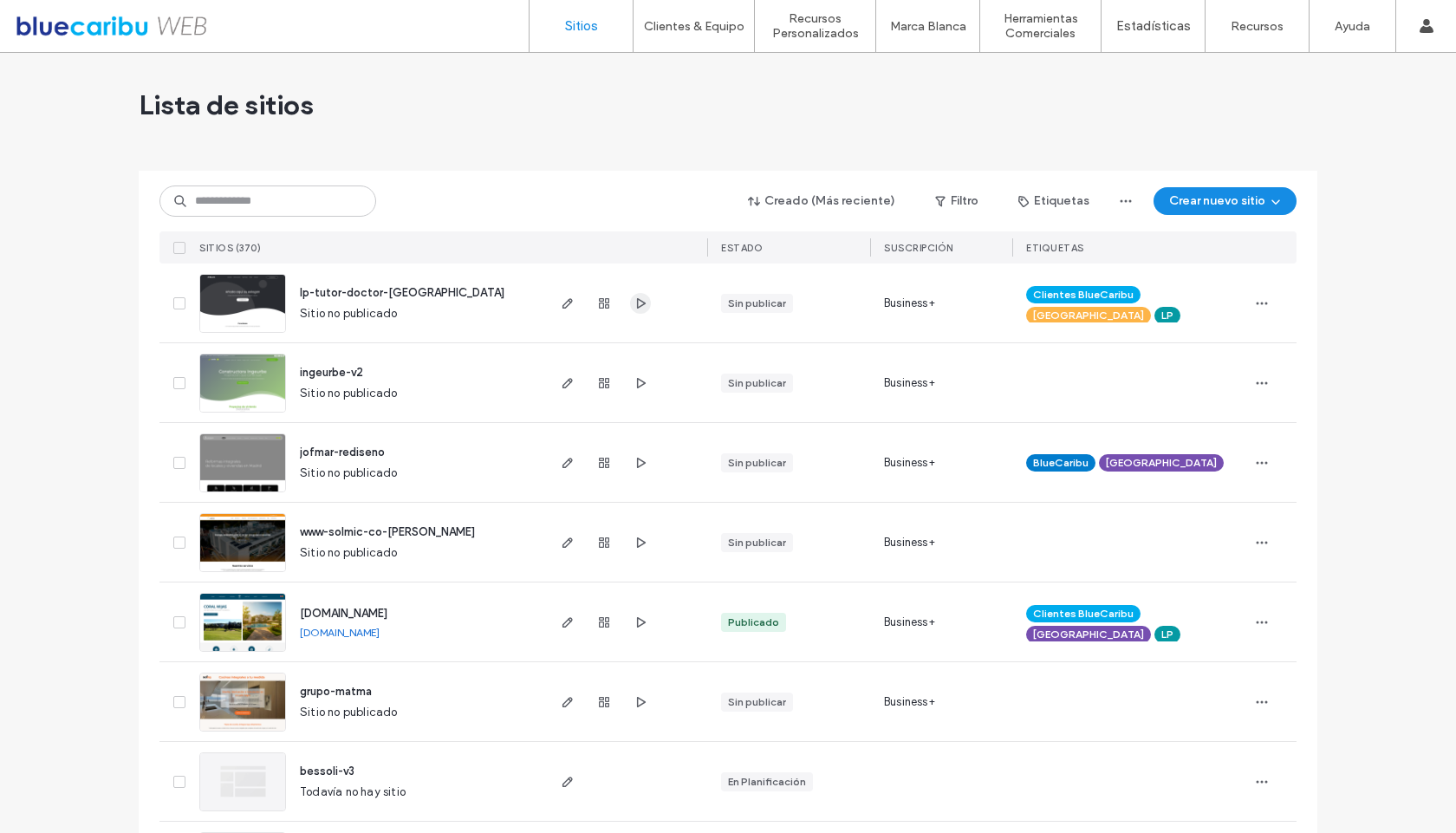
click at [636, 302] on icon "button" at bounding box center [641, 303] width 14 height 14
